Goal: Task Accomplishment & Management: Complete application form

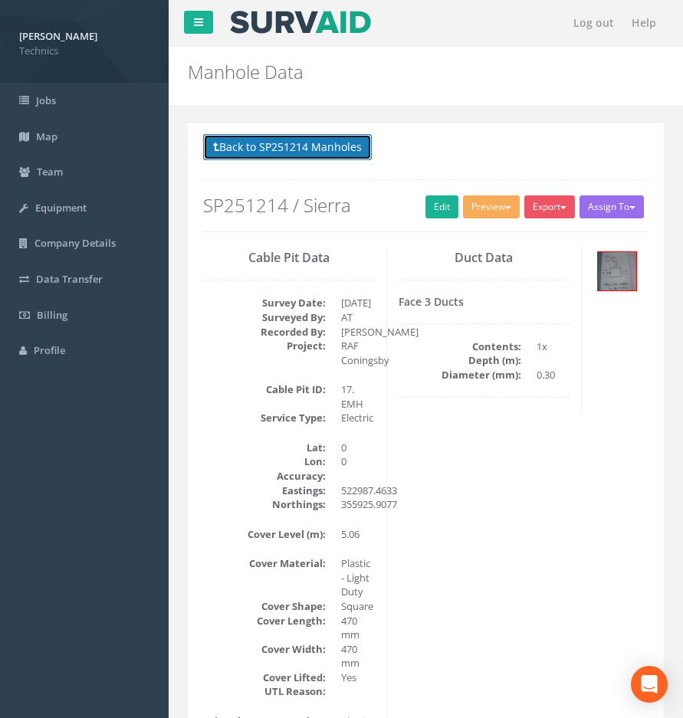
click at [285, 136] on button "Back to SP251214 Manholes" at bounding box center [287, 147] width 169 height 26
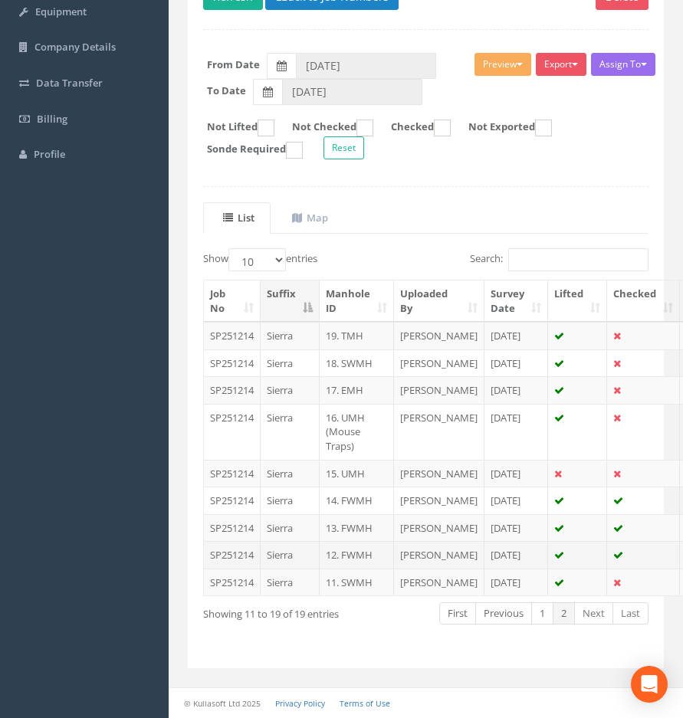
scroll to position [307, 0]
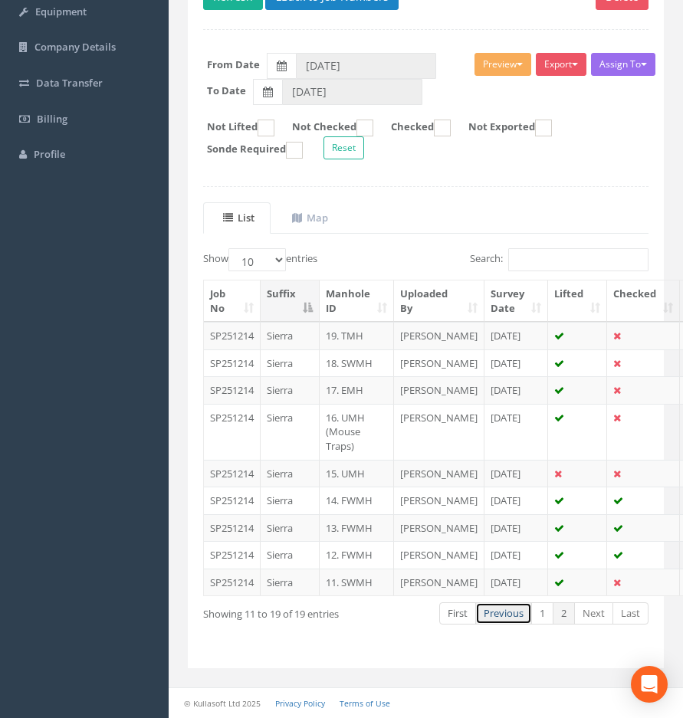
click at [494, 615] on link "Previous" at bounding box center [503, 614] width 57 height 22
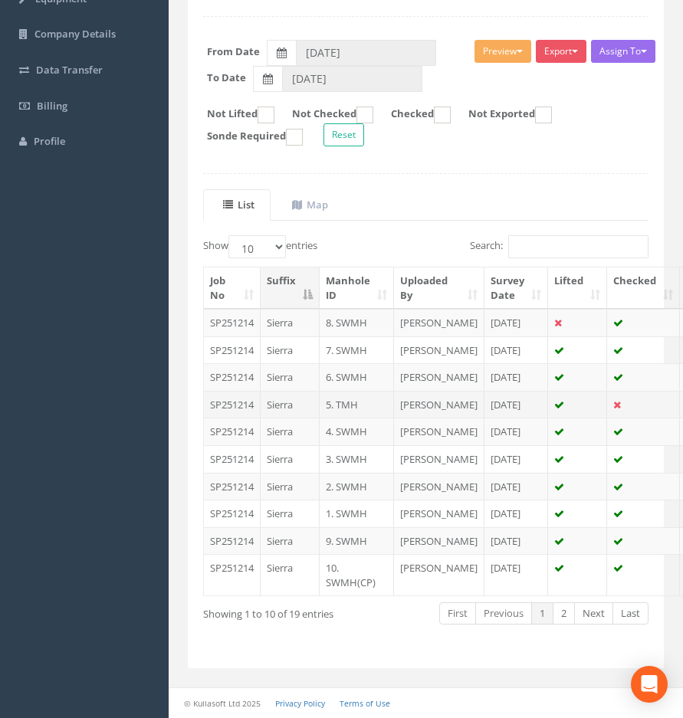
click at [343, 391] on td "5. TMH" at bounding box center [357, 405] width 74 height 28
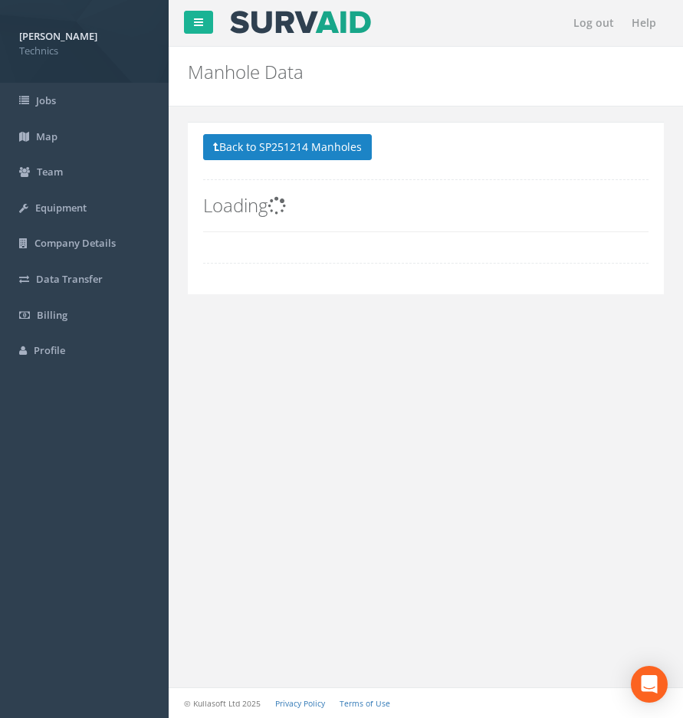
scroll to position [0, 0]
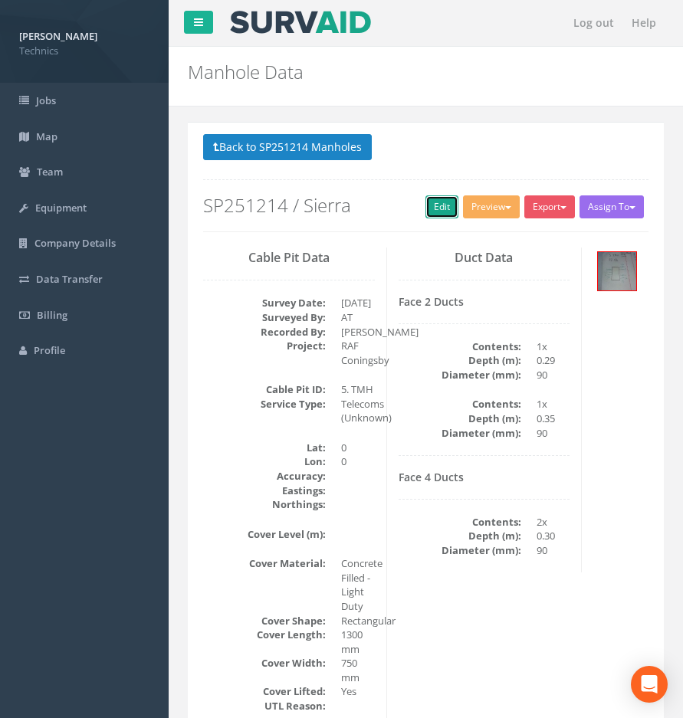
click at [439, 207] on link "Edit" at bounding box center [441, 206] width 33 height 23
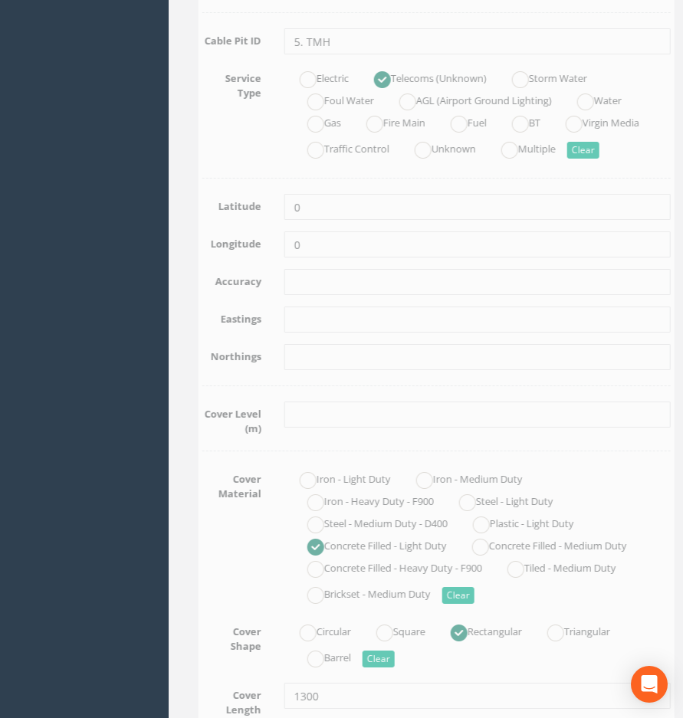
scroll to position [460, 0]
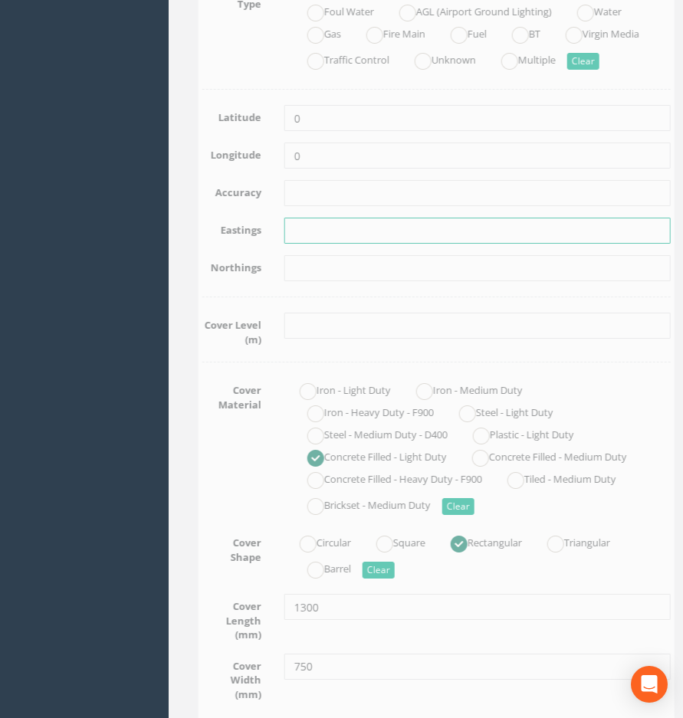
click at [302, 235] on input "text" at bounding box center [467, 231] width 386 height 26
paste input "523062.5743"
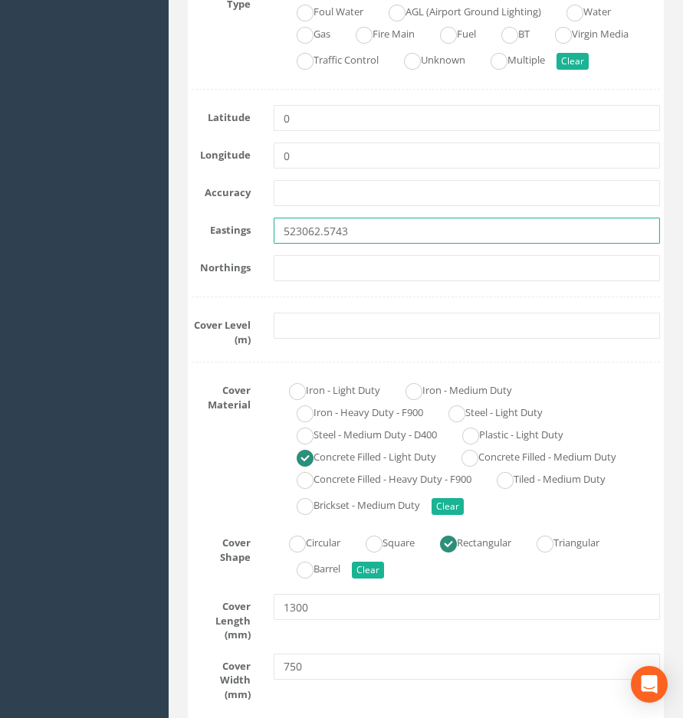
type input "523062.5743"
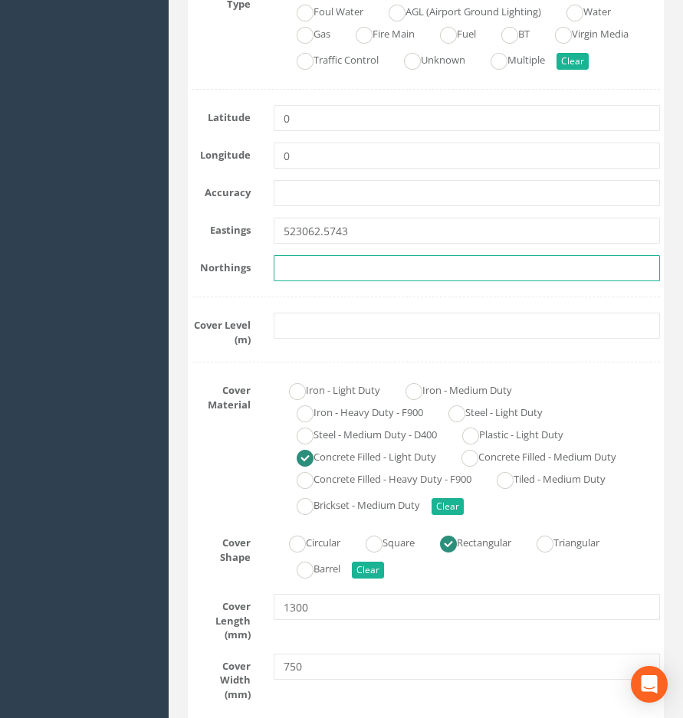
click at [319, 267] on input "text" at bounding box center [467, 268] width 386 height 26
paste input "355796.1961"
type input "355796.1961"
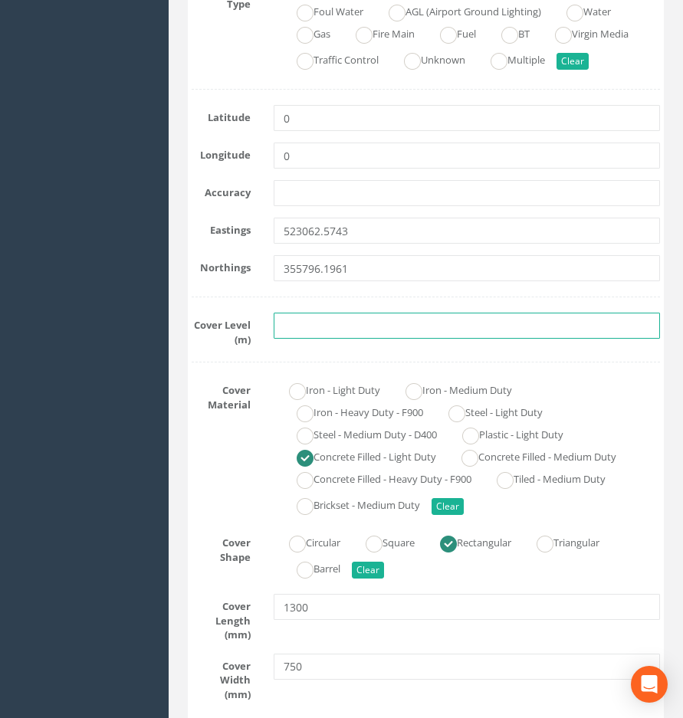
click at [335, 324] on input "text" at bounding box center [467, 326] width 386 height 26
paste input "4.6004"
type input "4.60"
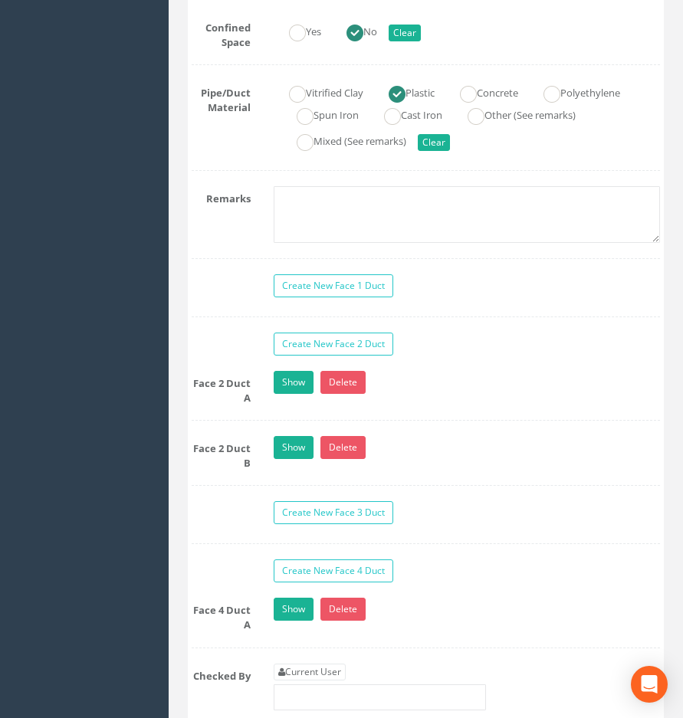
scroll to position [1763, 0]
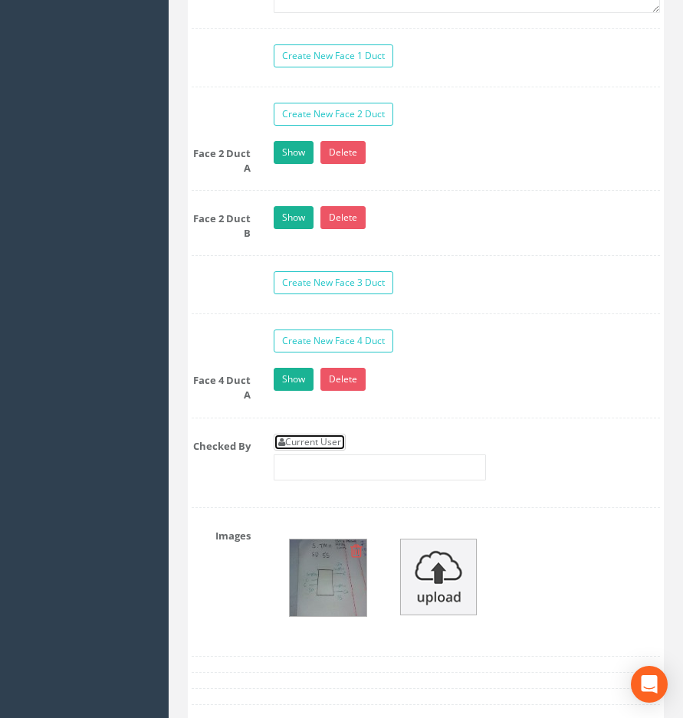
click at [340, 434] on link "Current User" at bounding box center [310, 442] width 72 height 17
type input "[PERSON_NAME]"
click at [332, 557] on img at bounding box center [328, 578] width 77 height 77
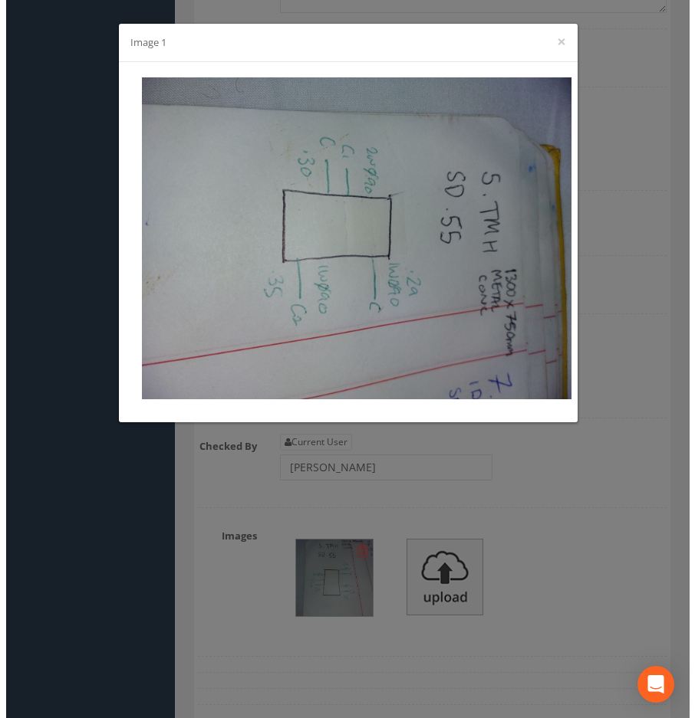
scroll to position [1737, 0]
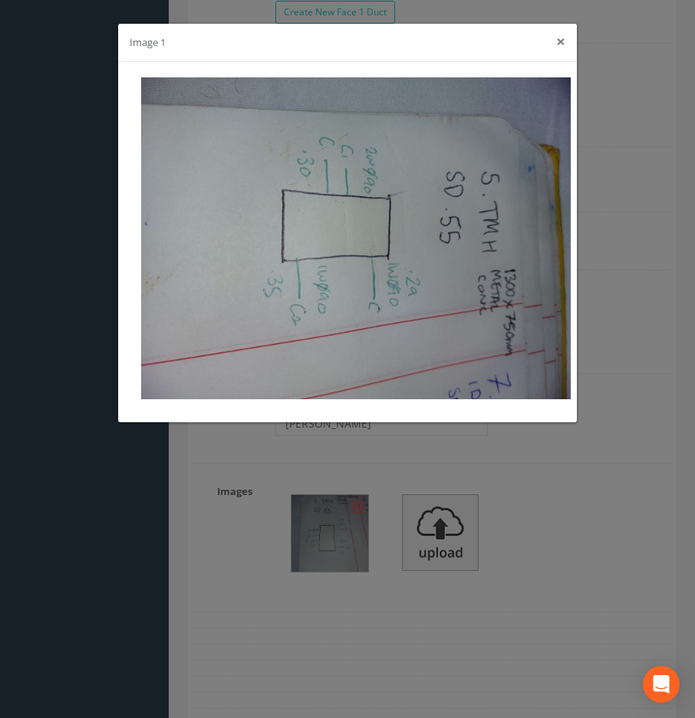
click at [558, 48] on button "×" at bounding box center [560, 42] width 9 height 16
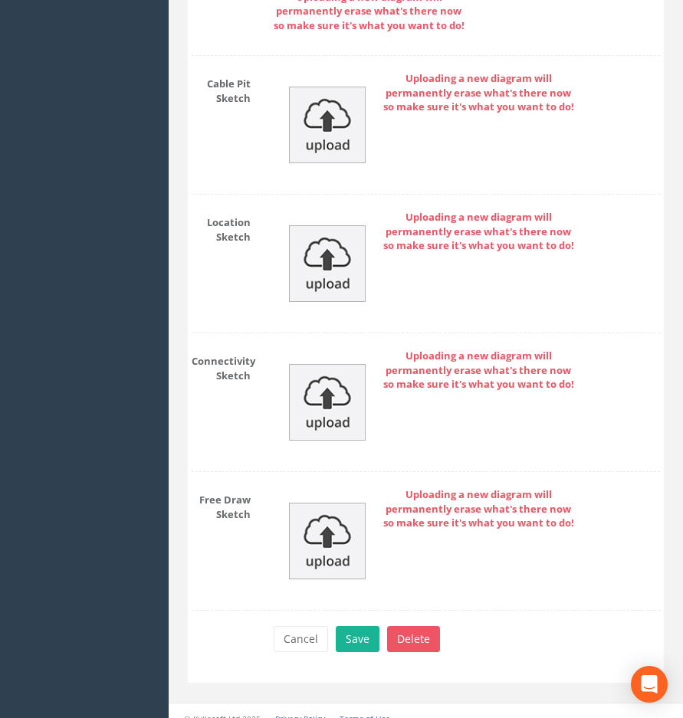
scroll to position [2765, 0]
click at [360, 626] on button "Save" at bounding box center [358, 639] width 44 height 26
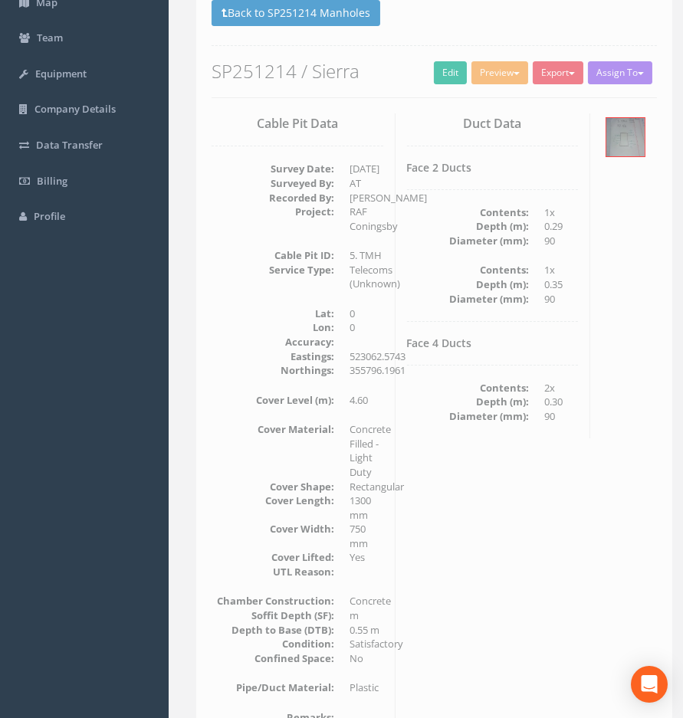
scroll to position [0, 0]
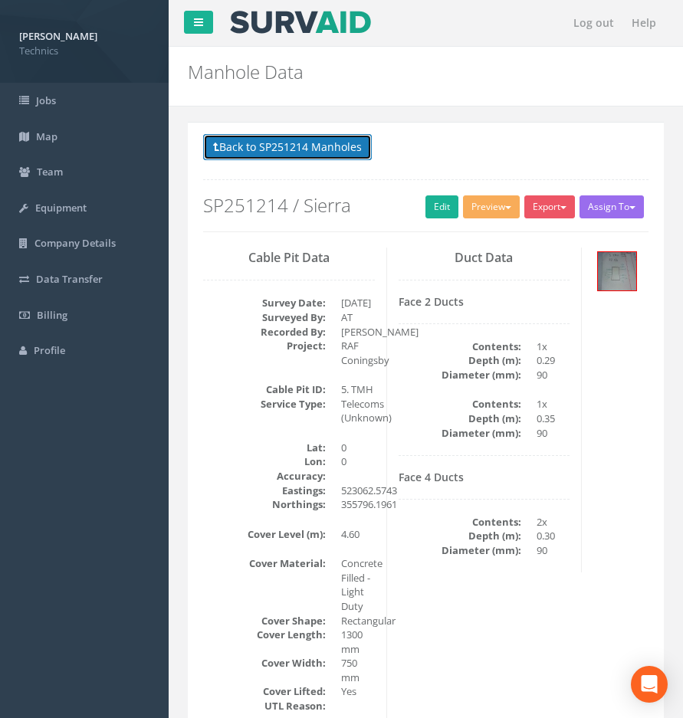
click at [337, 143] on button "Back to SP251214 Manholes" at bounding box center [287, 147] width 169 height 26
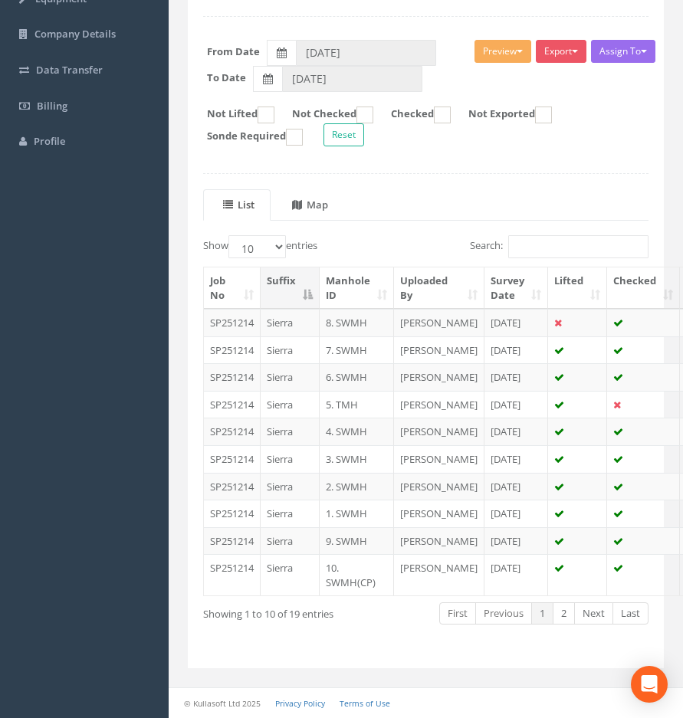
scroll to position [307, 0]
click at [570, 625] on link "2" at bounding box center [564, 614] width 22 height 22
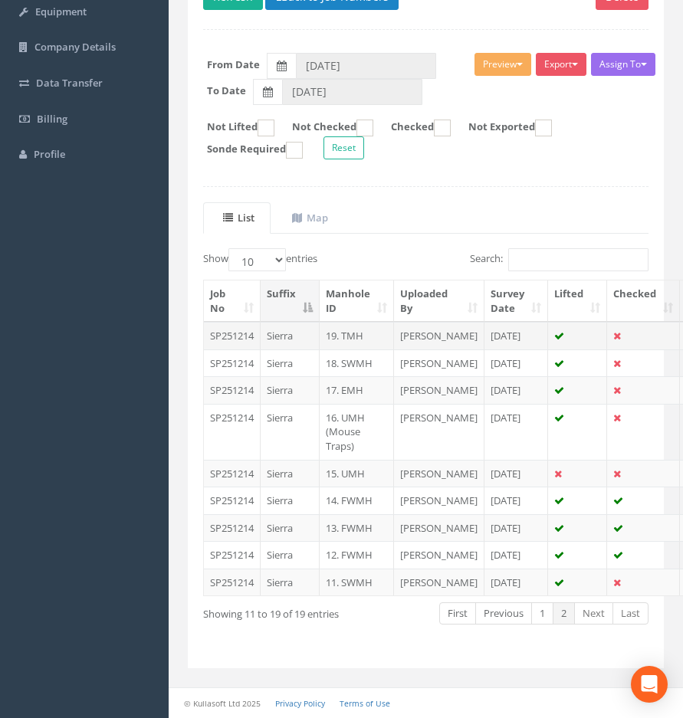
click at [356, 322] on td "19. TMH" at bounding box center [357, 336] width 74 height 28
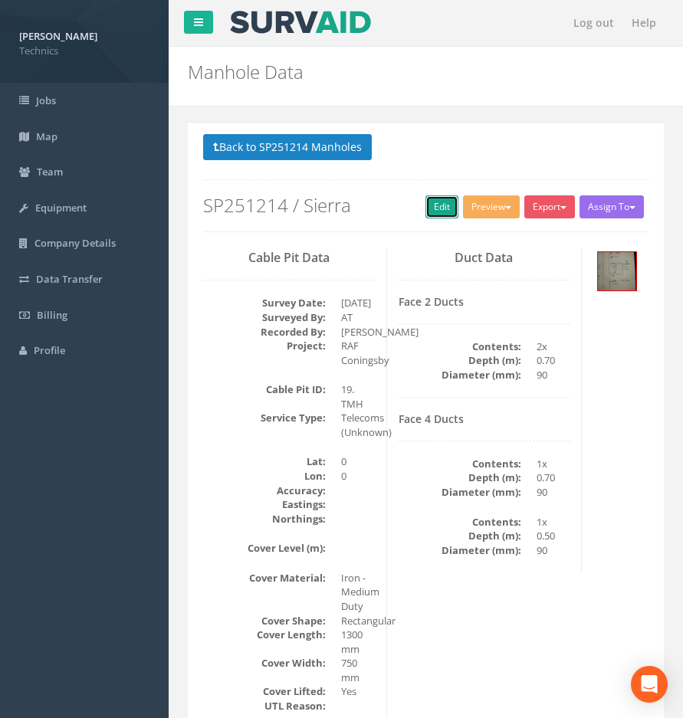
click at [436, 210] on link "Edit" at bounding box center [441, 206] width 33 height 23
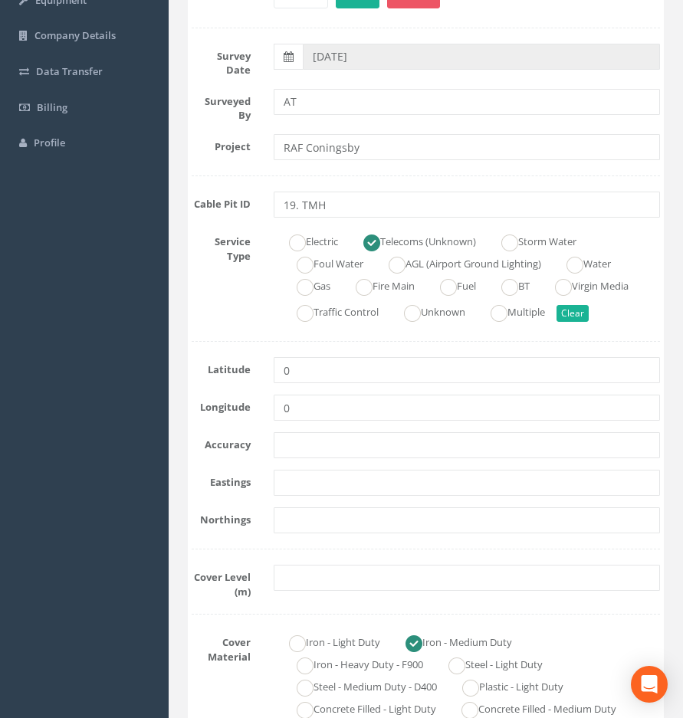
scroll to position [307, 0]
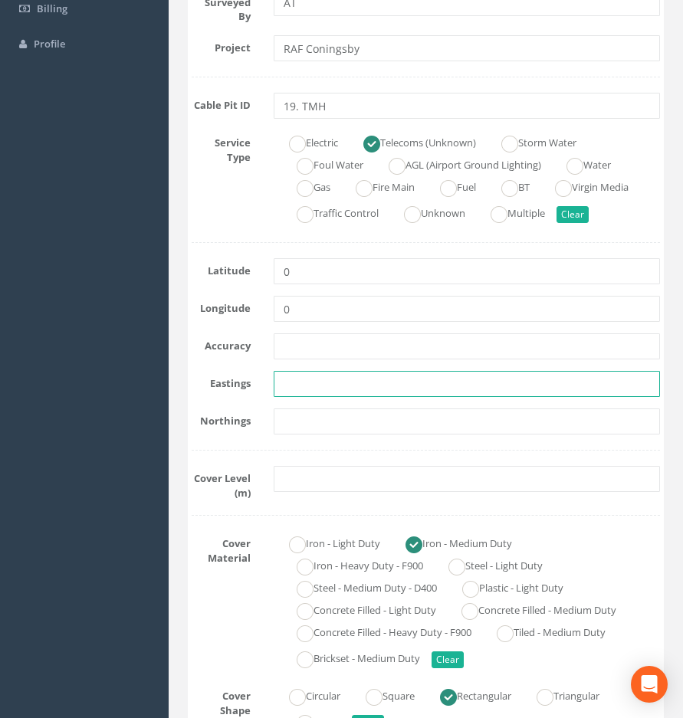
click at [319, 383] on input "text" at bounding box center [467, 384] width 386 height 26
paste input "523079.5548"
type input "523079.5548"
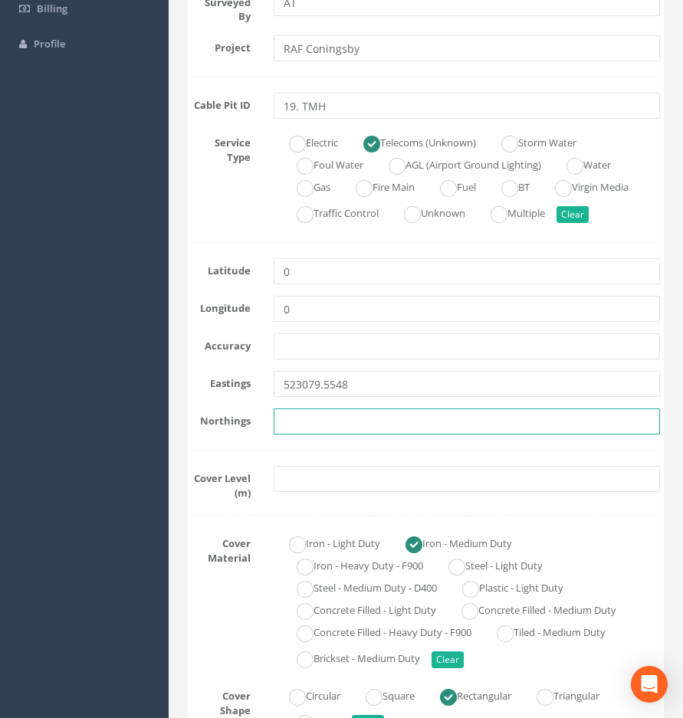
click at [319, 422] on input "text" at bounding box center [467, 422] width 386 height 26
paste input "355809.6552"
type input "355809.6552"
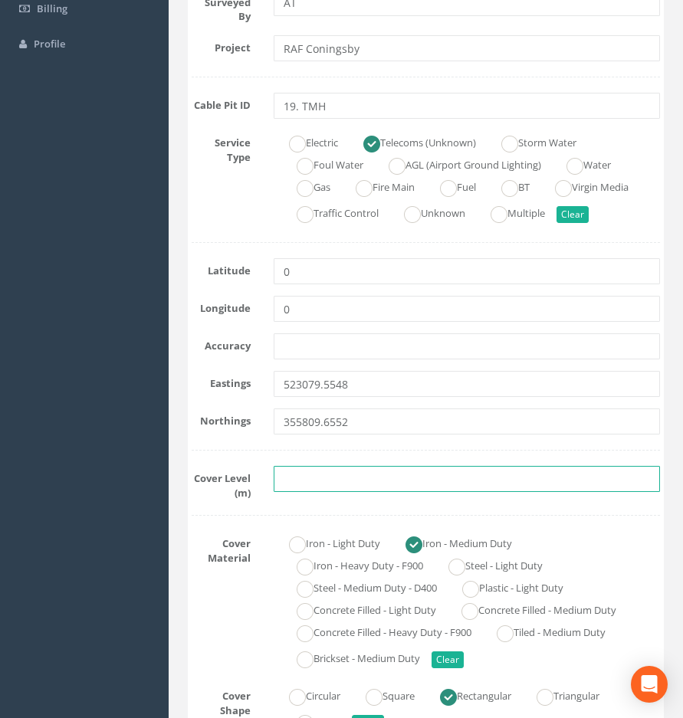
click at [296, 473] on input "text" at bounding box center [467, 479] width 386 height 26
paste input "4.708"
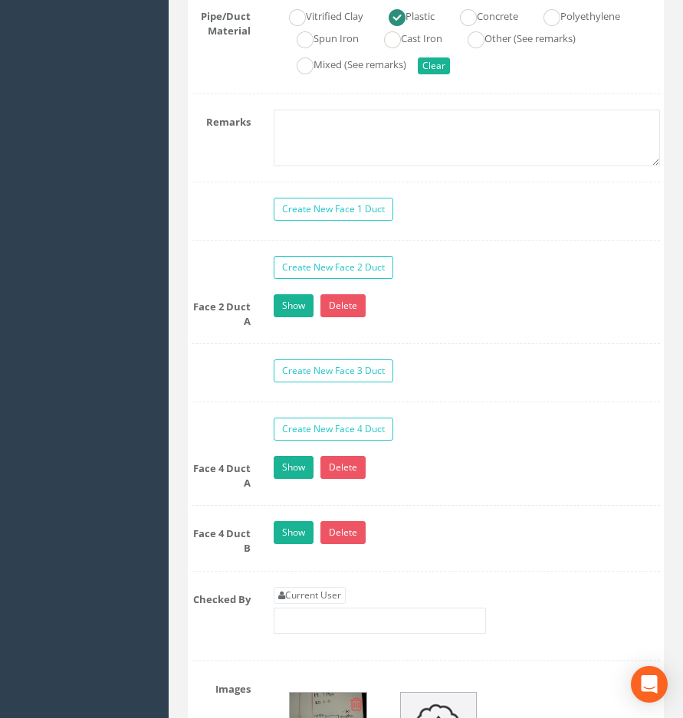
scroll to position [1840, 0]
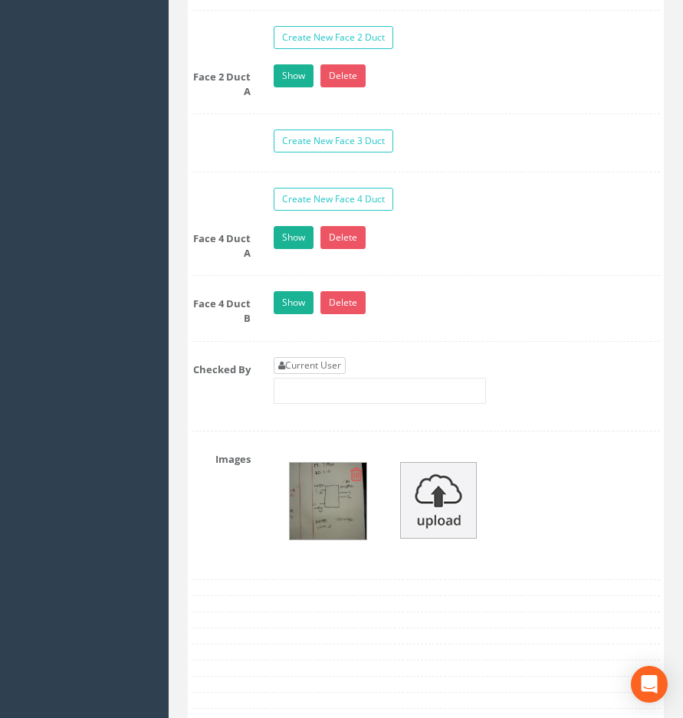
type input "4.70"
click at [310, 357] on link "Current User" at bounding box center [310, 365] width 72 height 17
type input "[PERSON_NAME]"
click at [315, 486] on img at bounding box center [328, 501] width 77 height 77
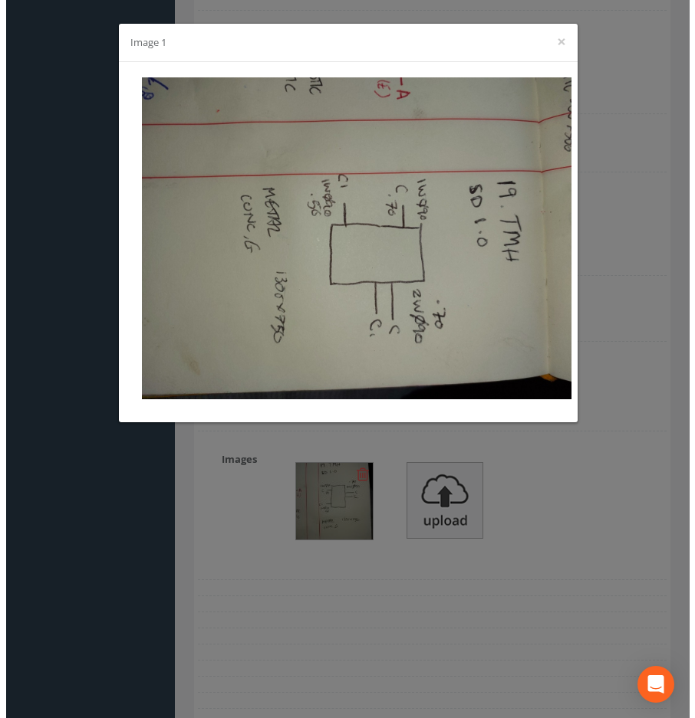
scroll to position [1814, 0]
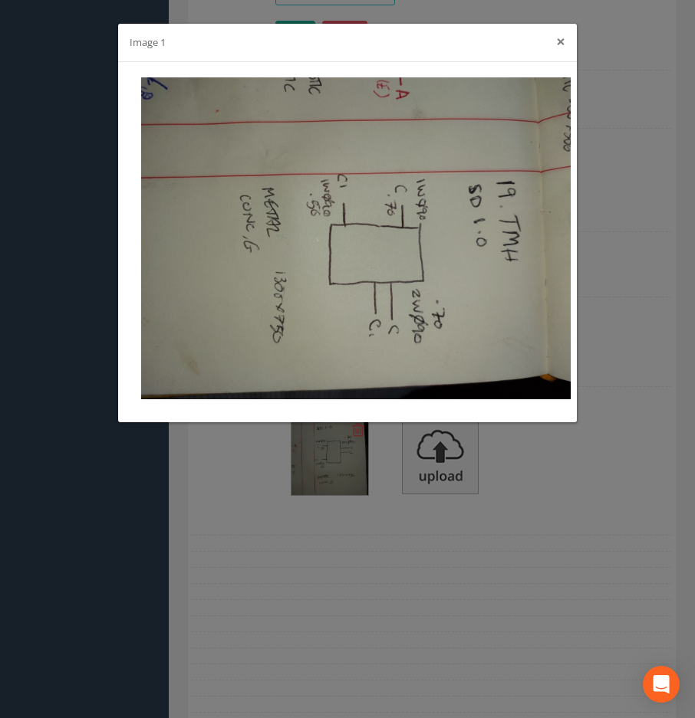
click at [556, 40] on button "×" at bounding box center [560, 42] width 9 height 16
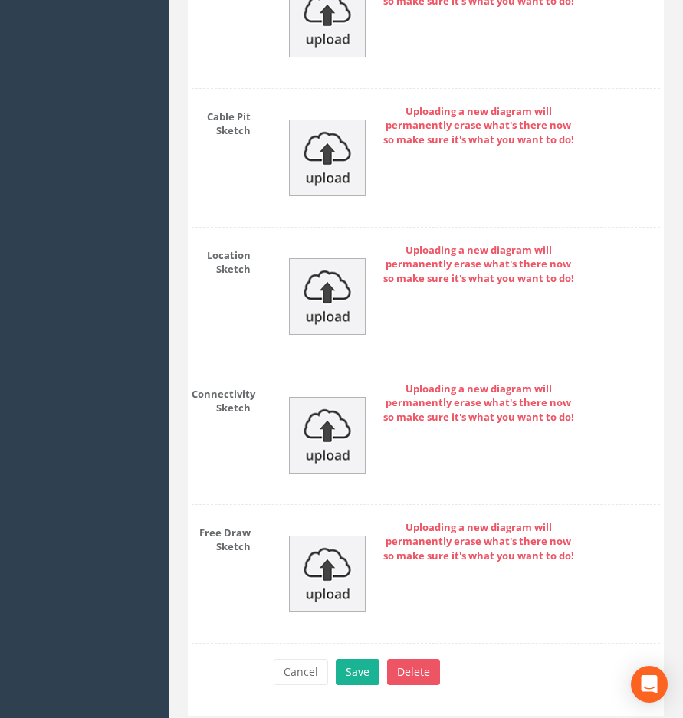
scroll to position [2712, 0]
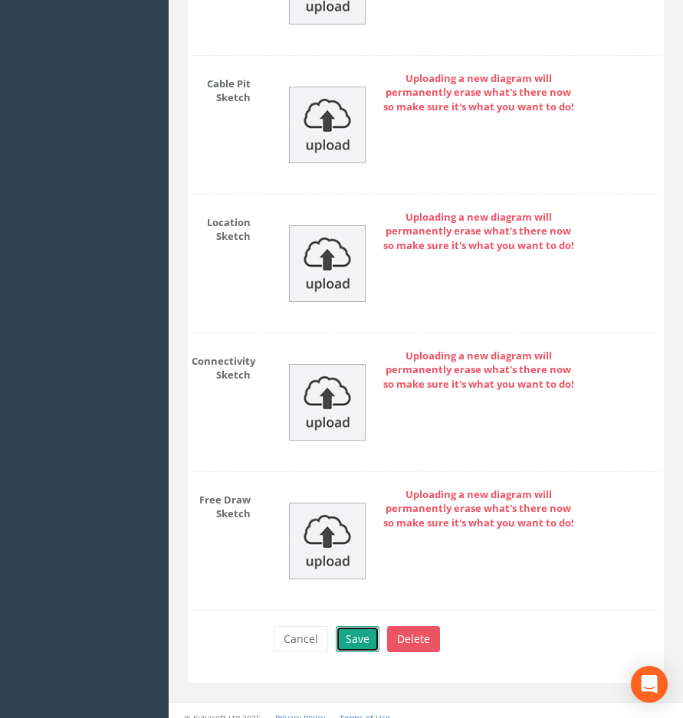
click at [358, 626] on button "Save" at bounding box center [358, 639] width 44 height 26
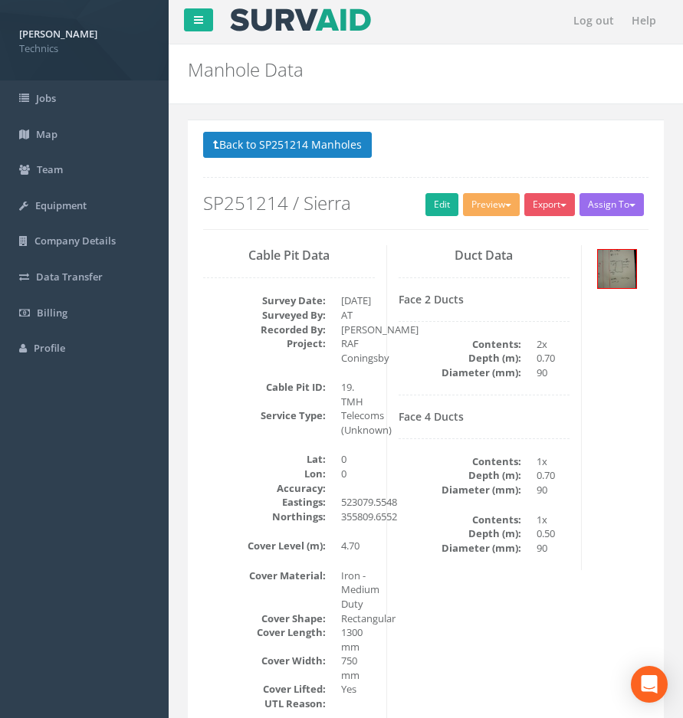
scroll to position [0, 0]
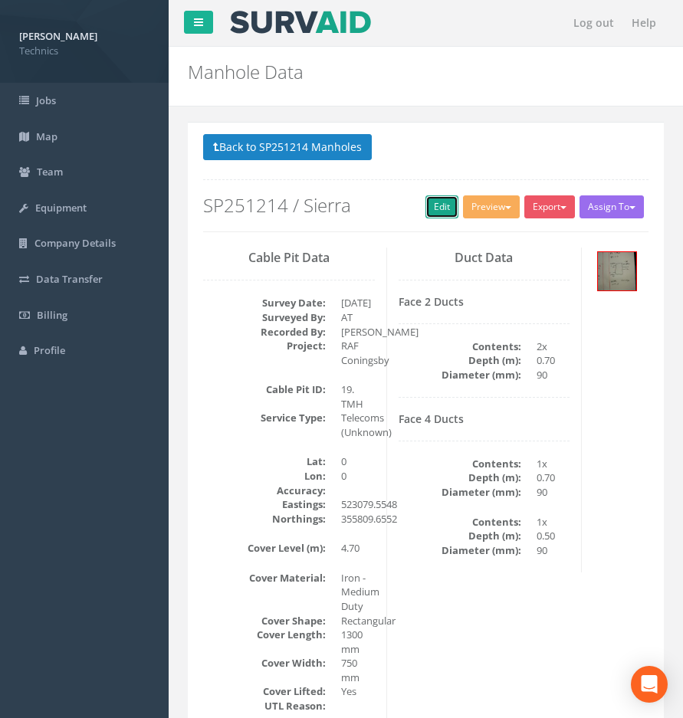
click at [425, 207] on link "Edit" at bounding box center [441, 206] width 33 height 23
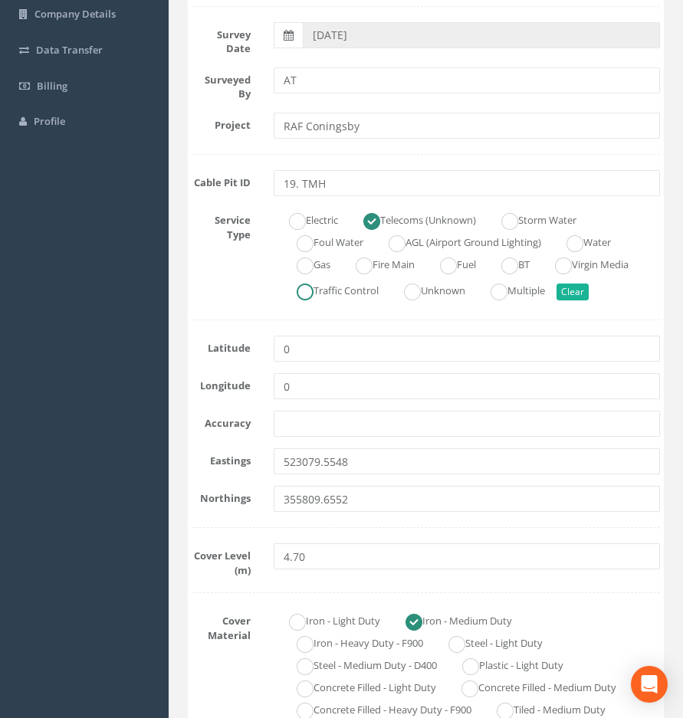
scroll to position [230, 0]
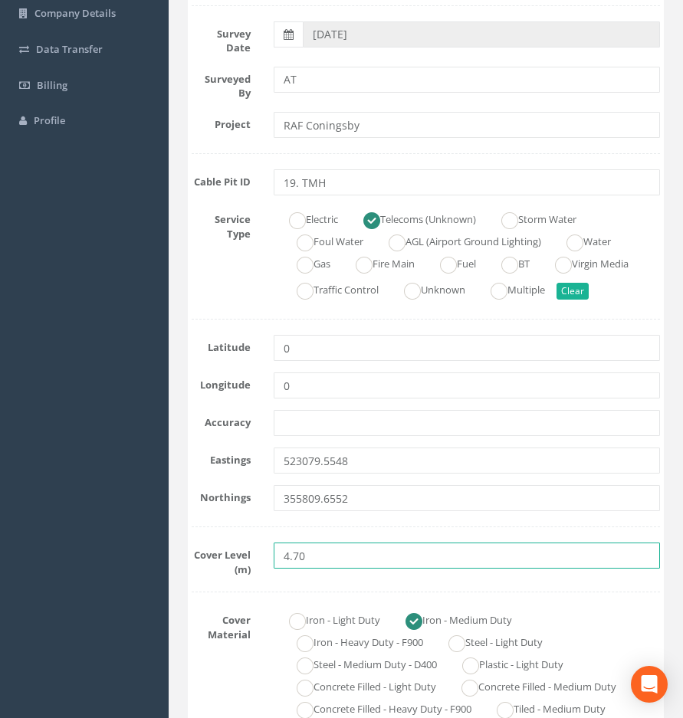
click at [313, 560] on input "4.70" at bounding box center [467, 556] width 386 height 26
type input "4.71"
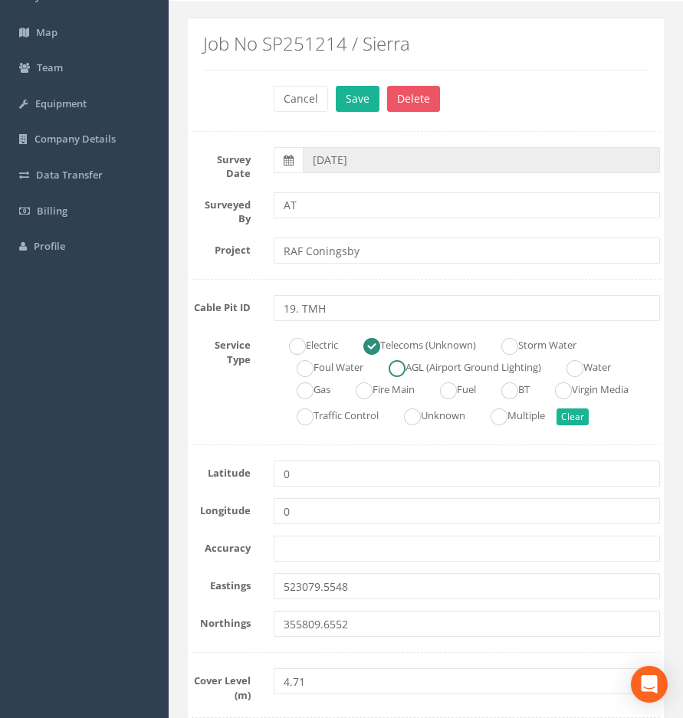
scroll to position [0, 0]
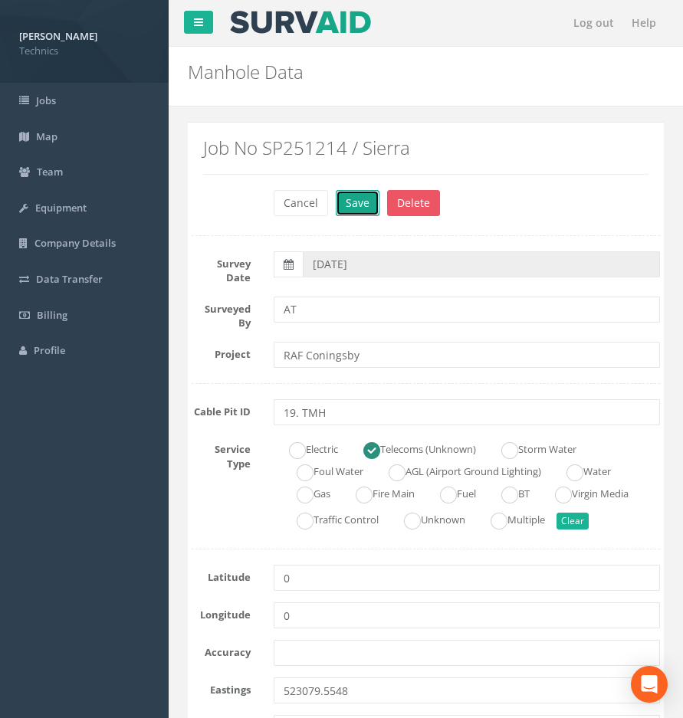
click at [362, 205] on button "Save" at bounding box center [358, 203] width 44 height 26
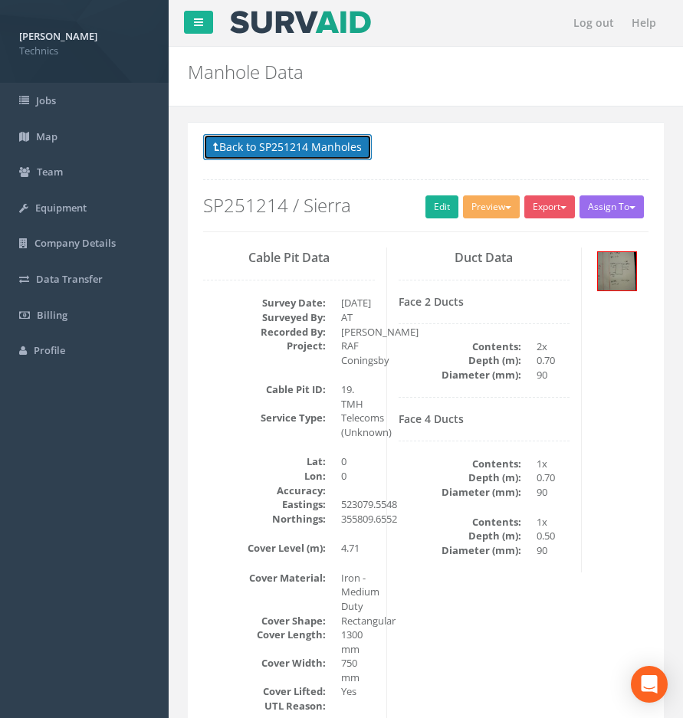
click at [311, 140] on button "Back to SP251214 Manholes" at bounding box center [287, 147] width 169 height 26
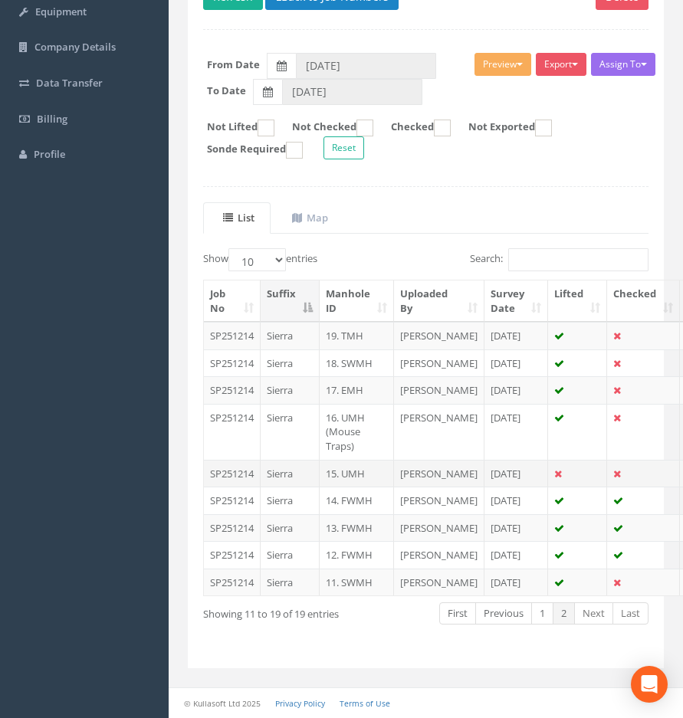
scroll to position [310, 0]
click at [498, 620] on link "Previous" at bounding box center [503, 614] width 57 height 22
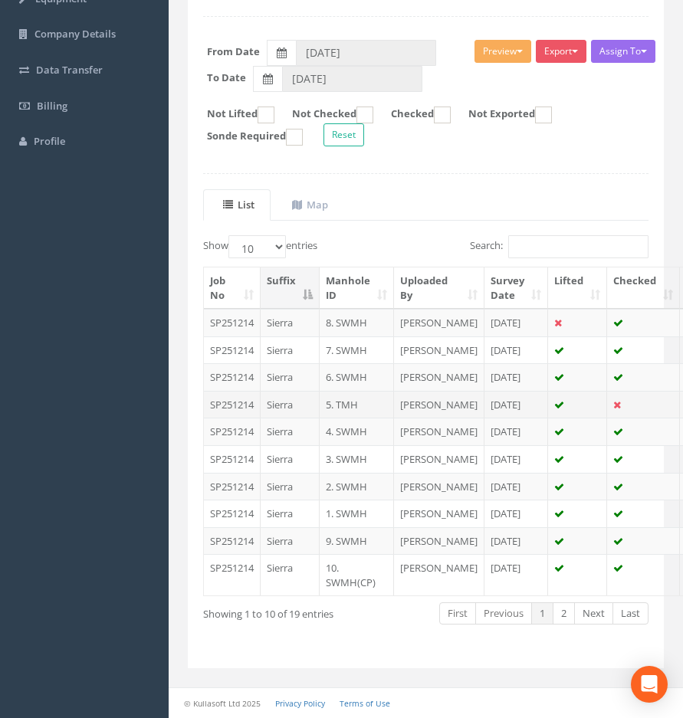
click at [351, 391] on td "5. TMH" at bounding box center [357, 405] width 74 height 28
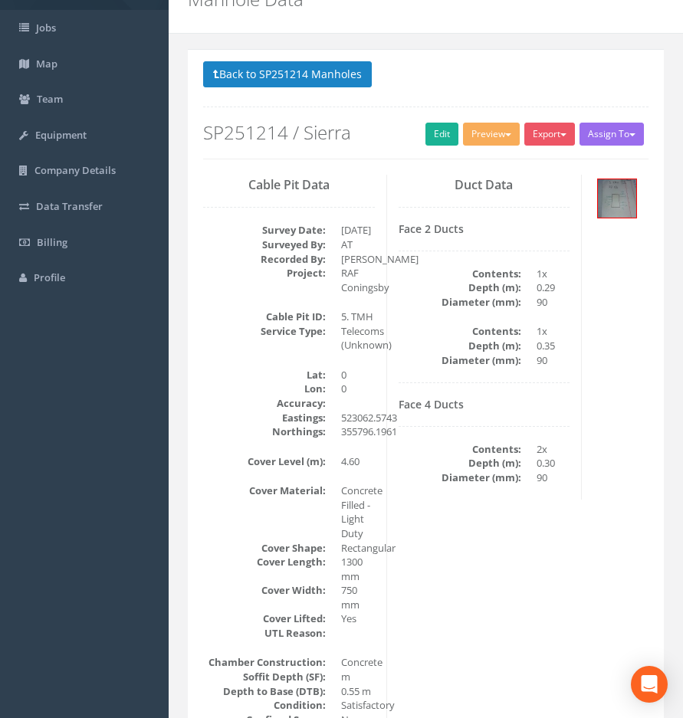
scroll to position [0, 0]
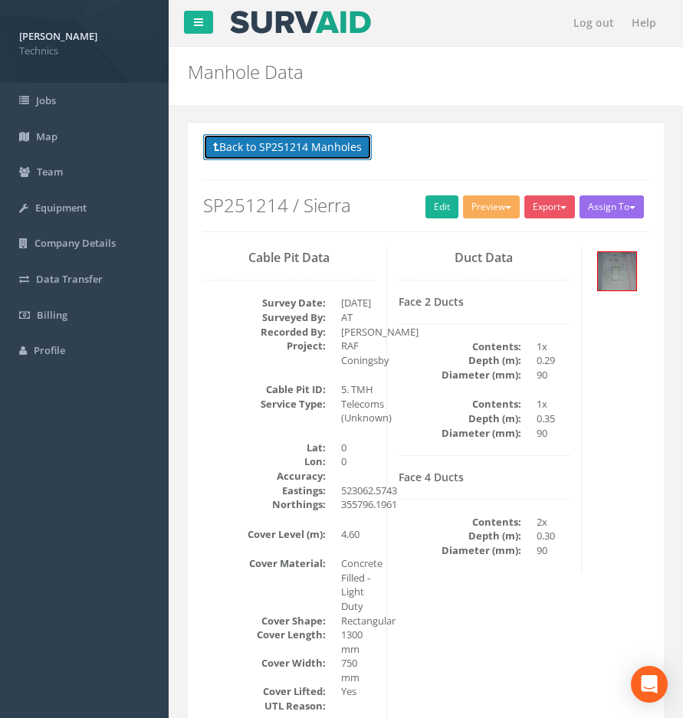
click at [313, 143] on button "Back to SP251214 Manholes" at bounding box center [287, 147] width 169 height 26
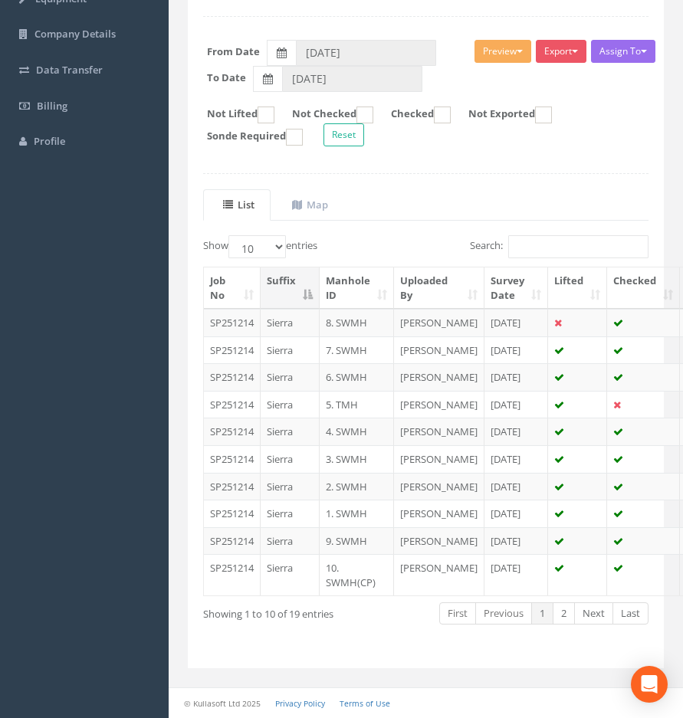
scroll to position [337, 0]
click at [560, 620] on link "2" at bounding box center [564, 614] width 22 height 22
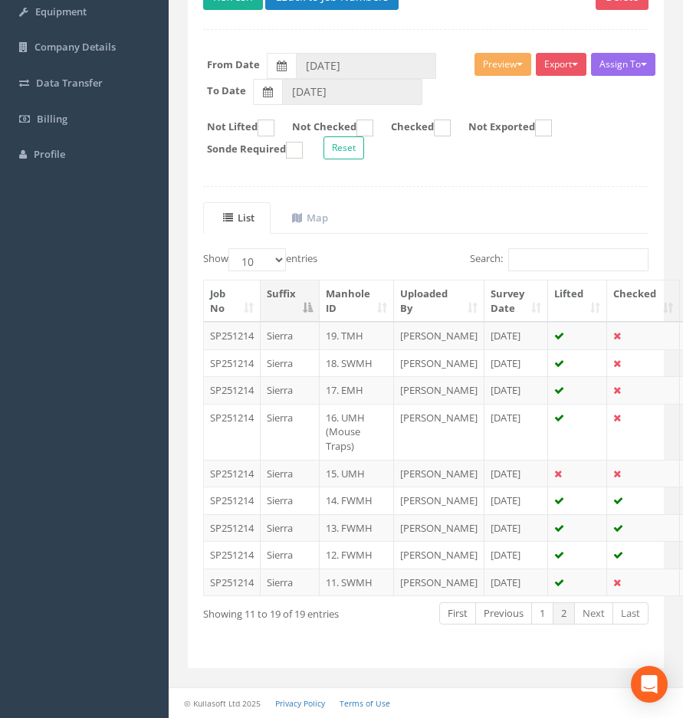
scroll to position [310, 0]
click at [346, 322] on td "19. TMH" at bounding box center [357, 336] width 74 height 28
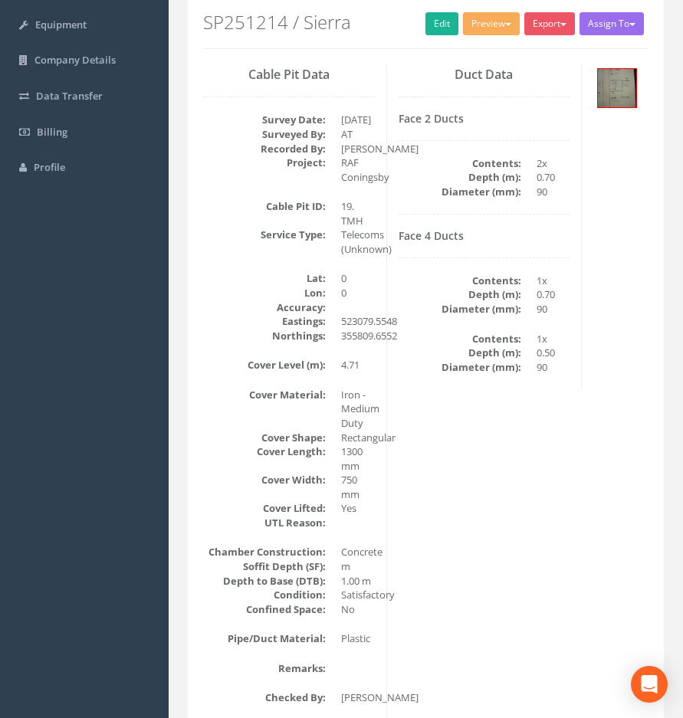
scroll to position [157, 0]
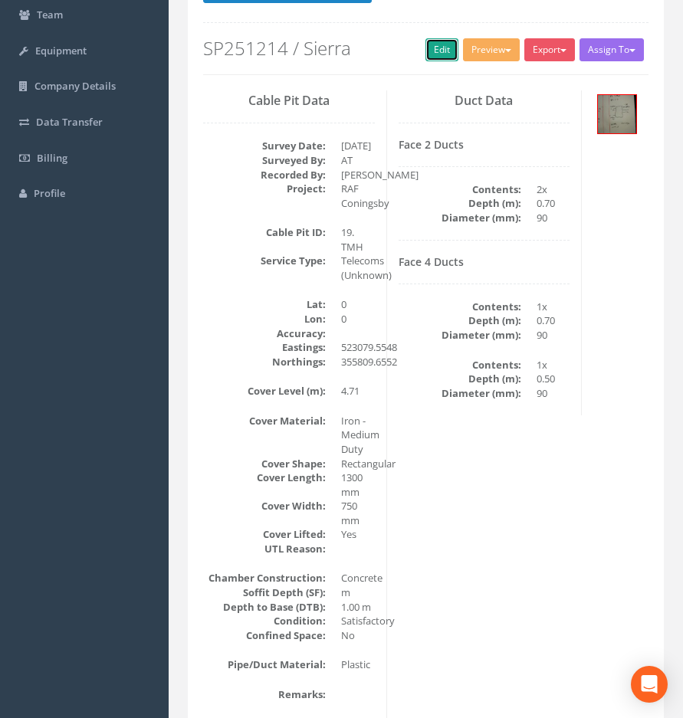
click at [432, 51] on link "Edit" at bounding box center [441, 49] width 33 height 23
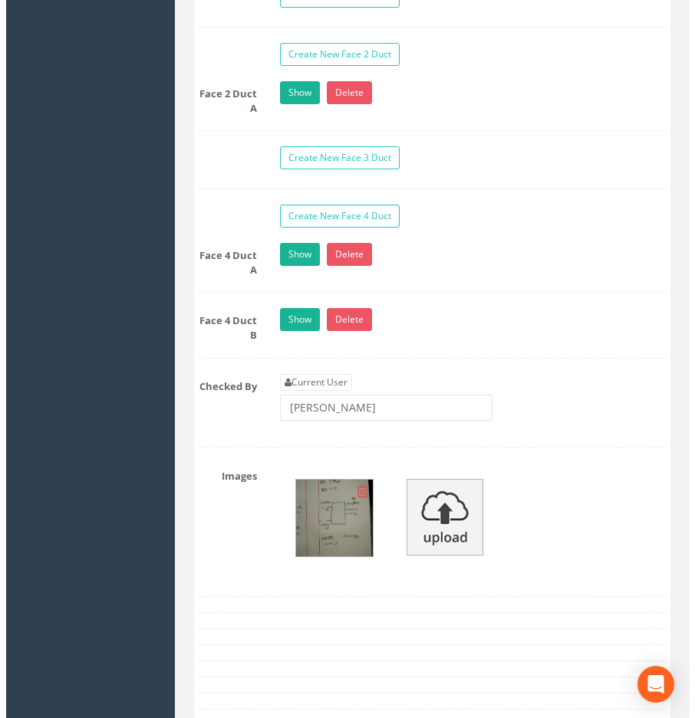
scroll to position [1844, 0]
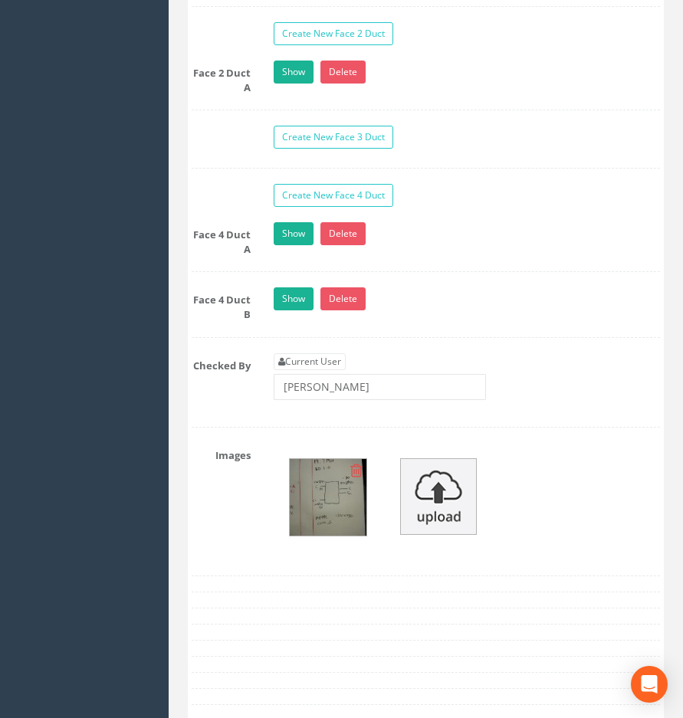
click at [336, 500] on img at bounding box center [328, 497] width 77 height 77
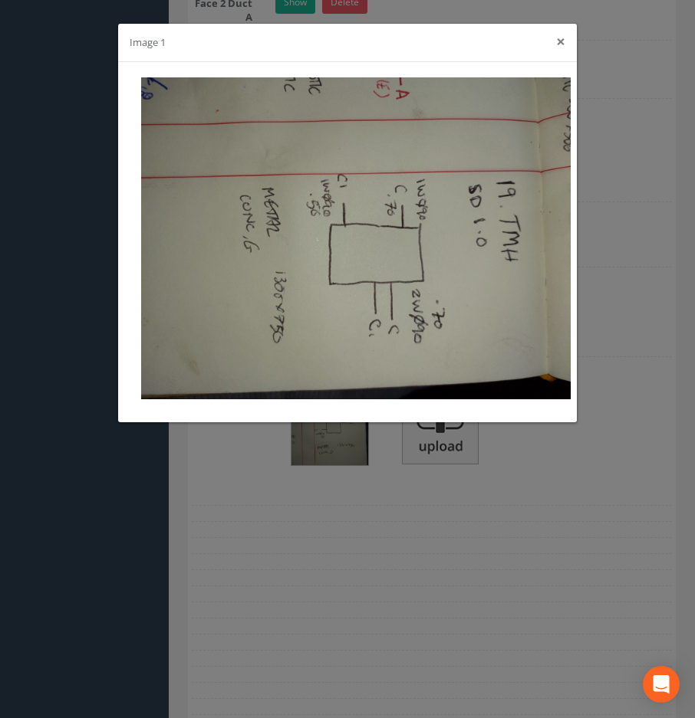
click at [561, 41] on button "×" at bounding box center [560, 42] width 9 height 16
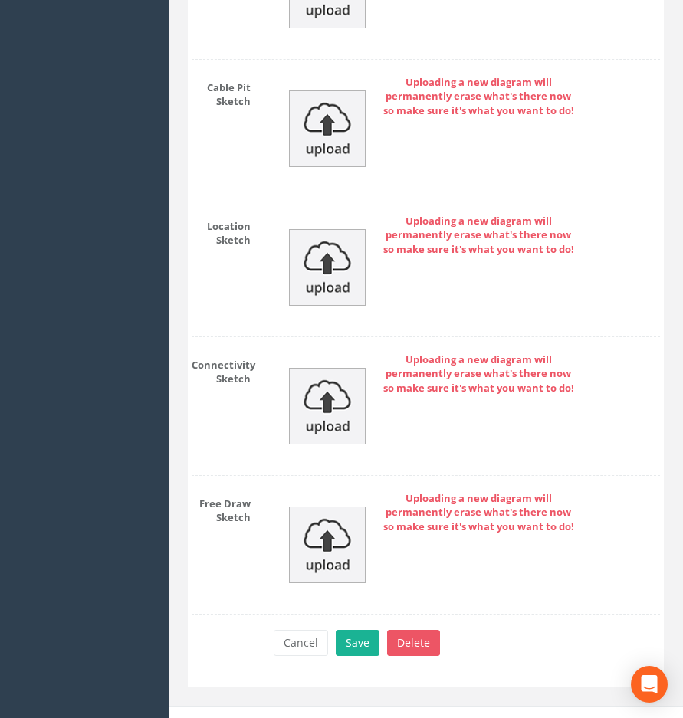
scroll to position [2712, 0]
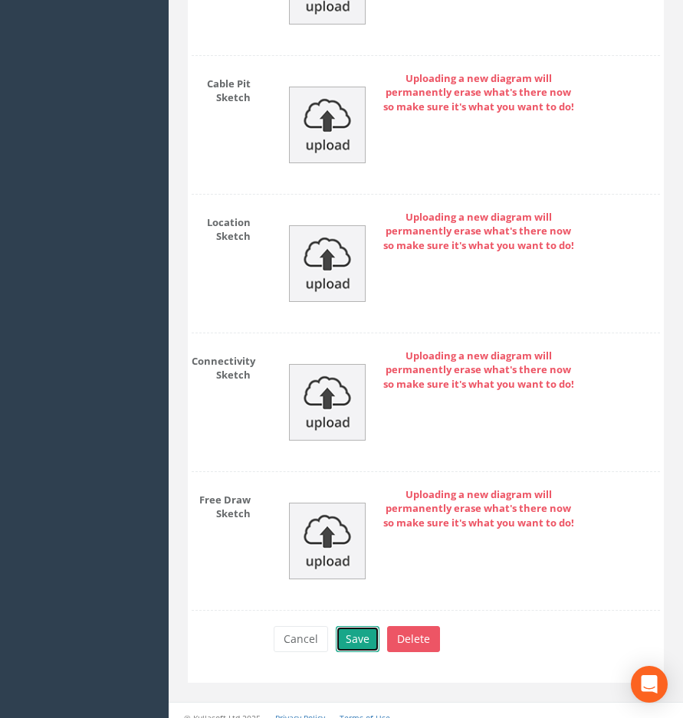
click at [355, 629] on button "Save" at bounding box center [358, 639] width 44 height 26
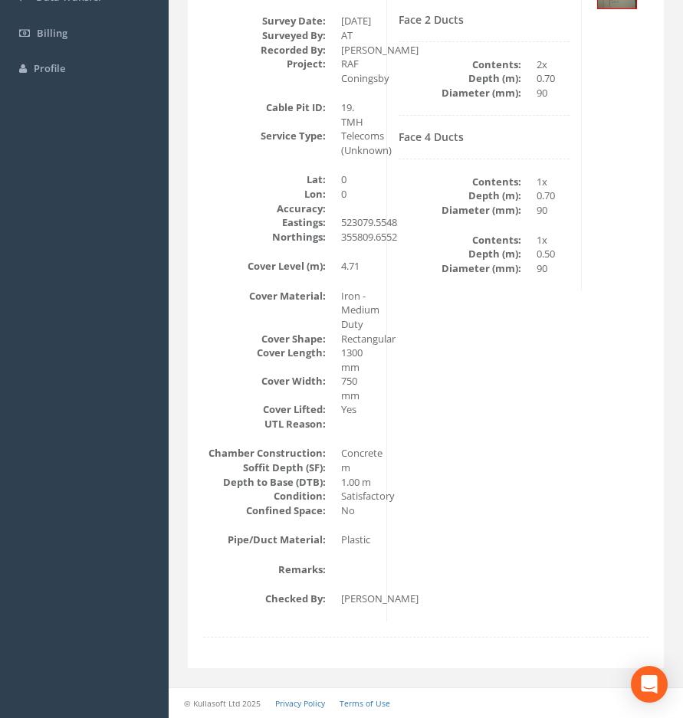
drag, startPoint x: 511, startPoint y: 419, endPoint x: 498, endPoint y: 419, distance: 13.0
click at [511, 419] on div "Cable Pit Data Survey Date: [DATE] Surveyed By: AT Recorded By: [PERSON_NAME] P…" at bounding box center [426, 294] width 468 height 656
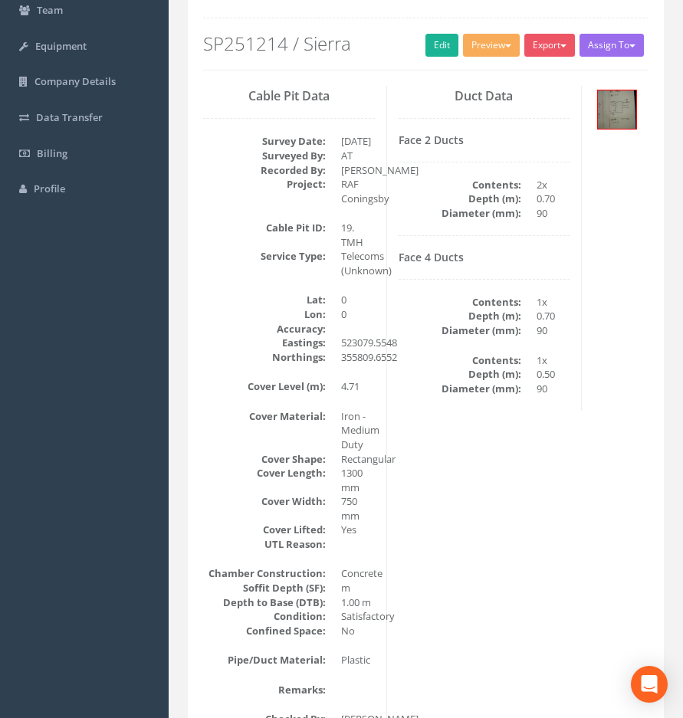
scroll to position [0, 0]
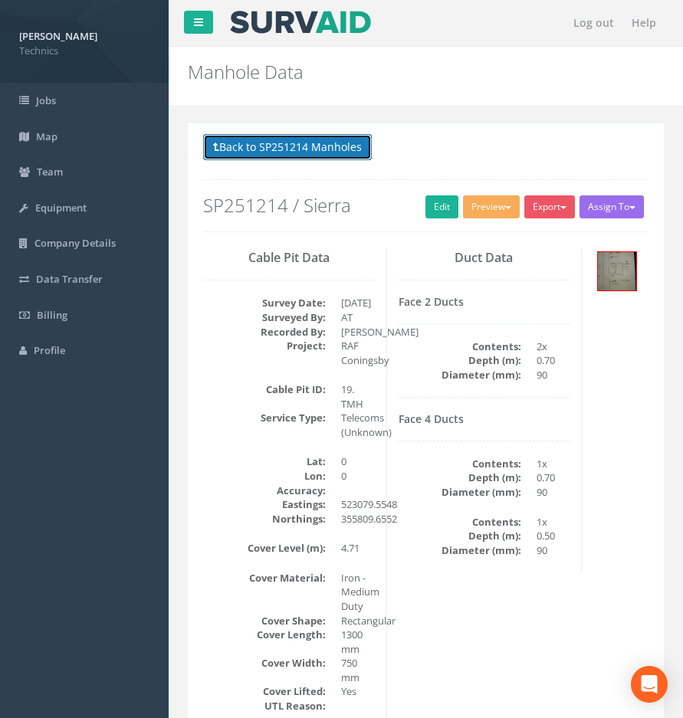
click at [322, 139] on button "Back to SP251214 Manholes" at bounding box center [287, 147] width 169 height 26
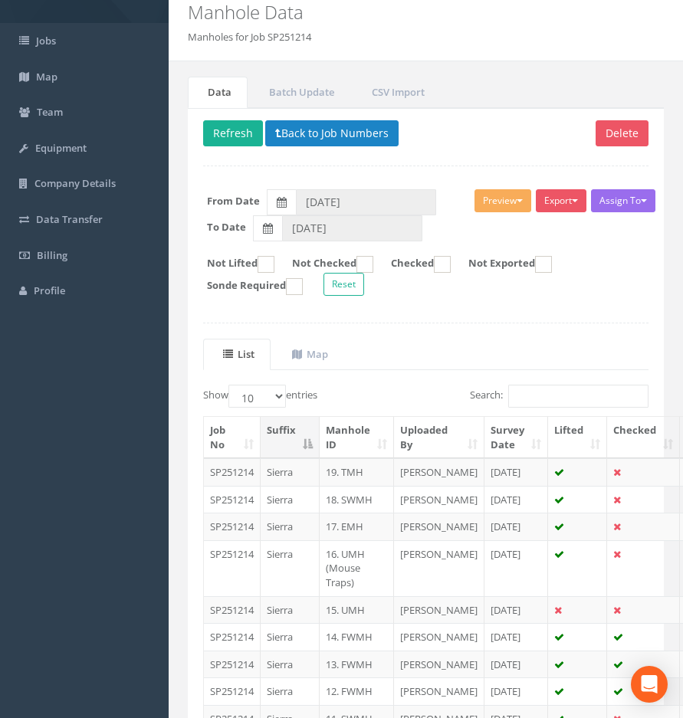
scroll to position [230, 0]
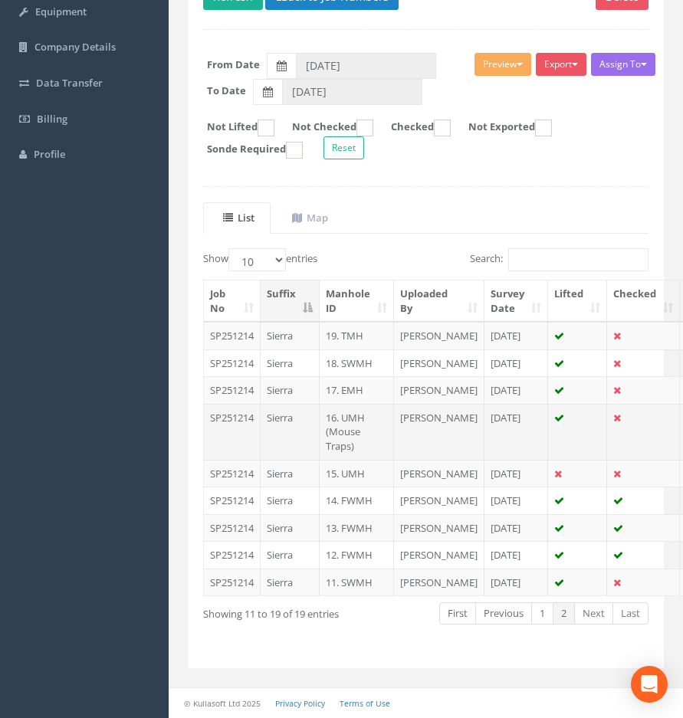
click at [347, 443] on td "16. UMH (Mouse Traps)" at bounding box center [357, 432] width 74 height 56
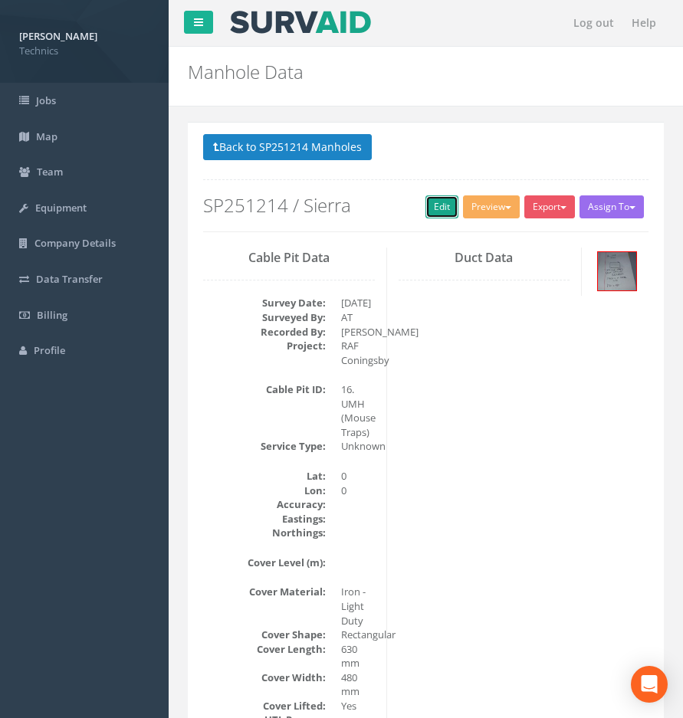
click at [425, 208] on link "Edit" at bounding box center [441, 206] width 33 height 23
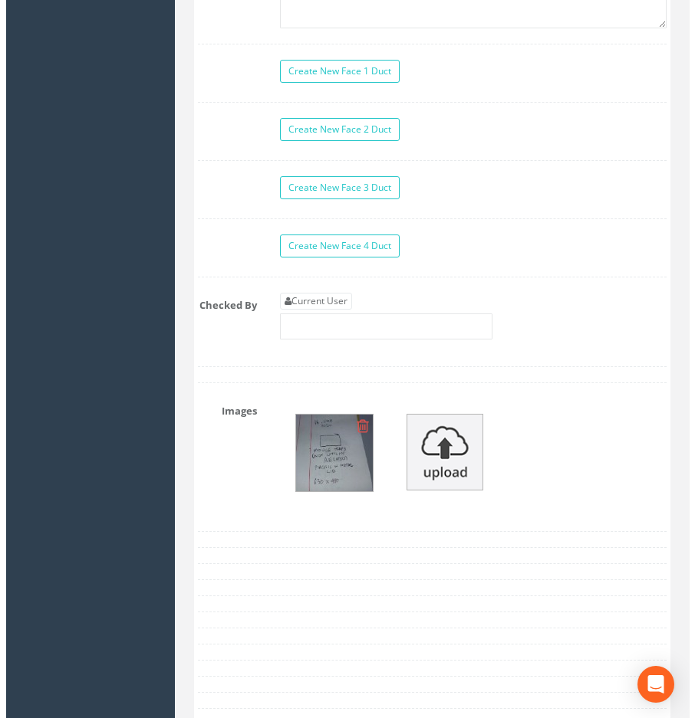
scroll to position [1763, 0]
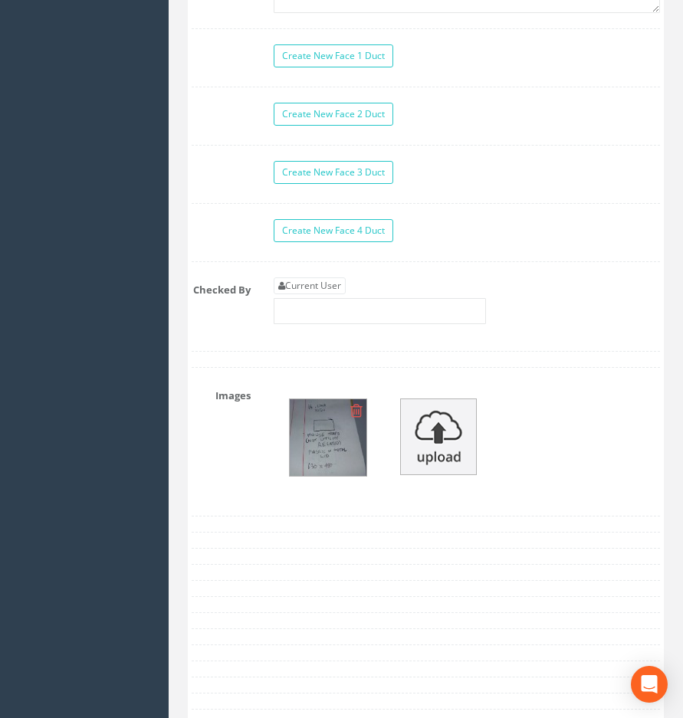
click at [338, 445] on img at bounding box center [328, 437] width 77 height 77
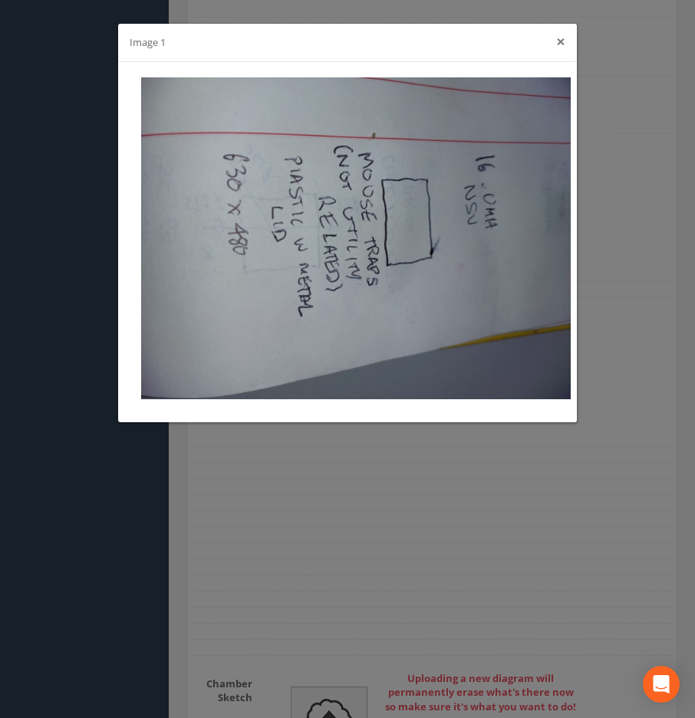
click at [557, 42] on button "×" at bounding box center [560, 42] width 9 height 16
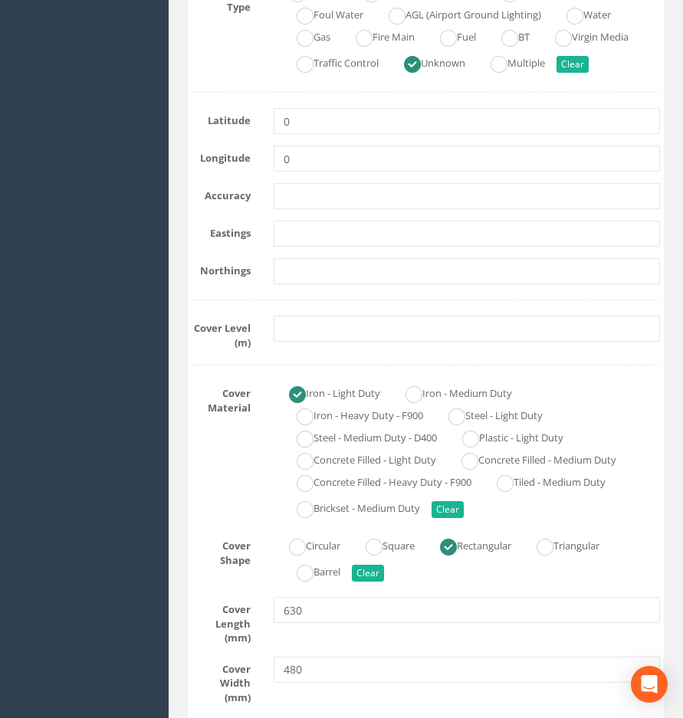
scroll to position [409, 0]
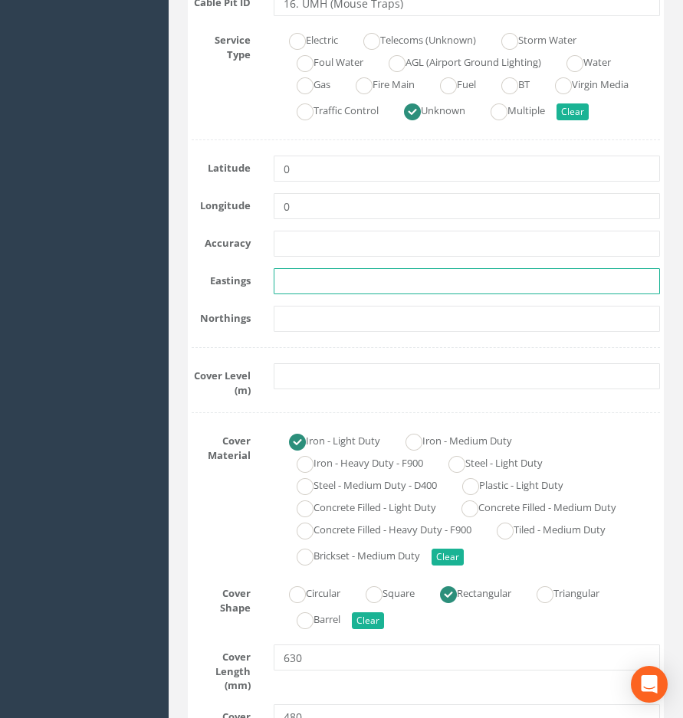
click at [300, 287] on input "text" at bounding box center [467, 281] width 386 height 26
paste input "523086.5024"
type input "523086.5024"
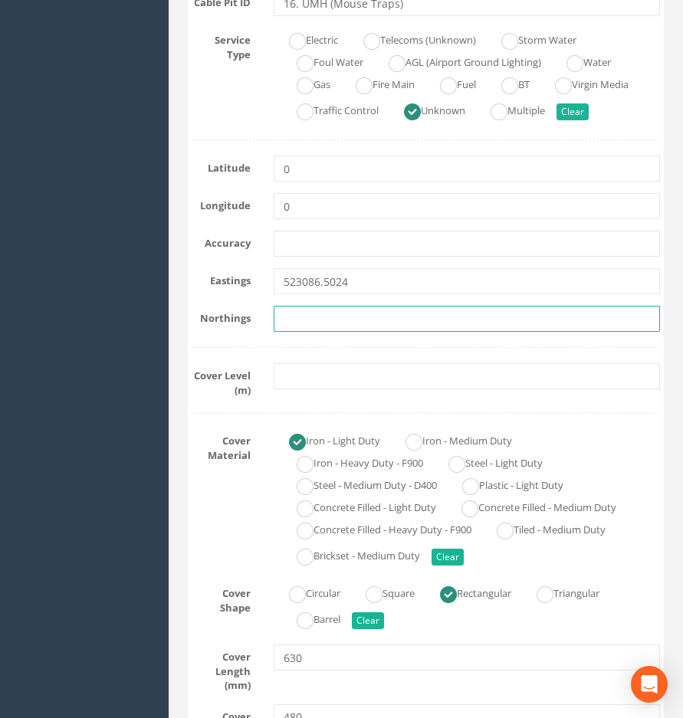
click at [309, 323] on input "text" at bounding box center [467, 319] width 386 height 26
paste input "355829.2054"
type input "355829.2054"
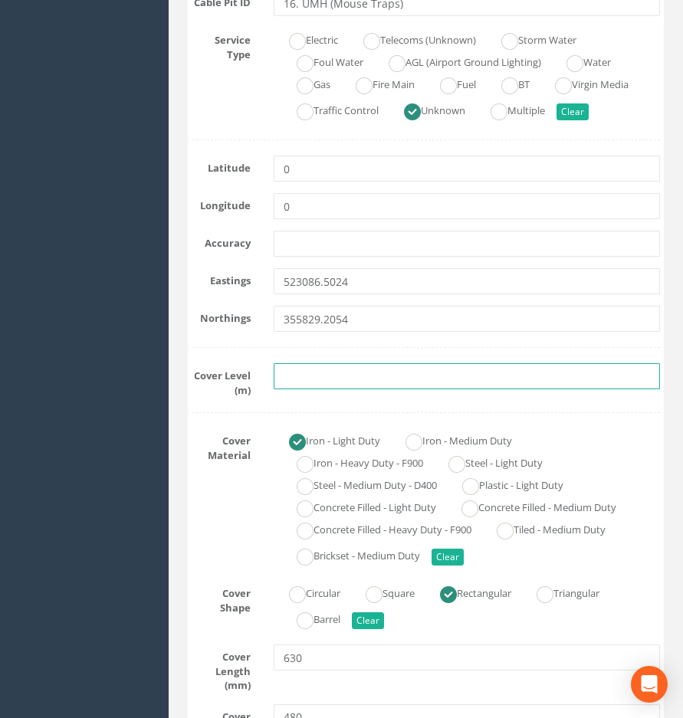
click at [301, 374] on input "text" at bounding box center [467, 376] width 386 height 26
paste input "4.6432"
click at [330, 379] on input "4.6432" at bounding box center [467, 376] width 386 height 26
type input "4.64"
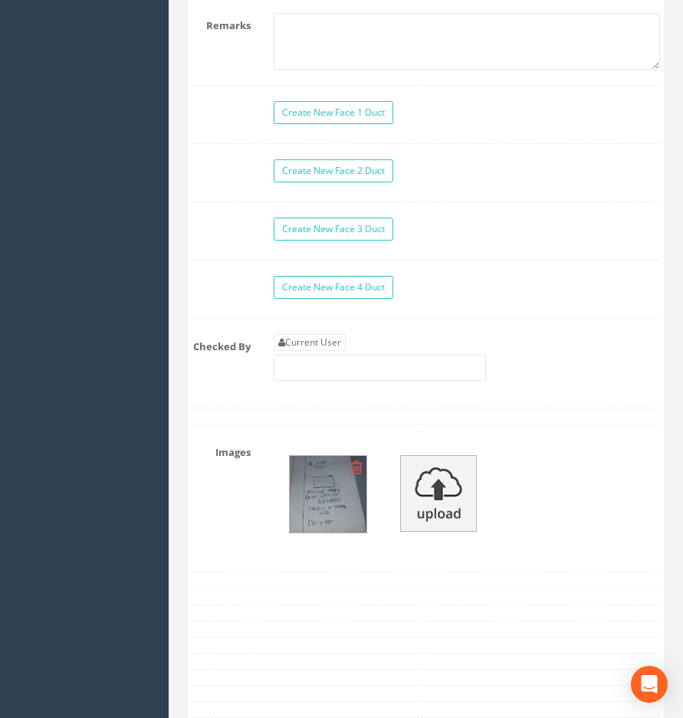
scroll to position [1713, 0]
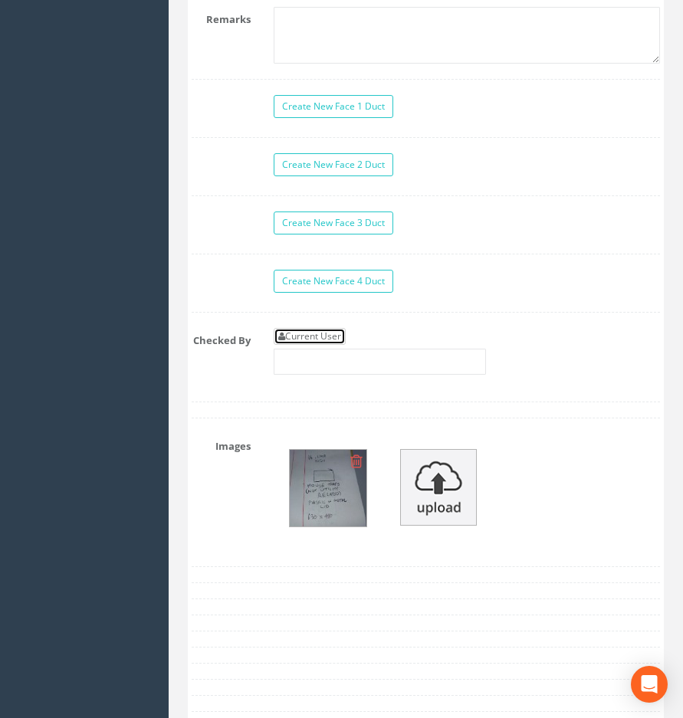
click at [343, 328] on link "Current User" at bounding box center [310, 336] width 72 height 17
type input "[PERSON_NAME]"
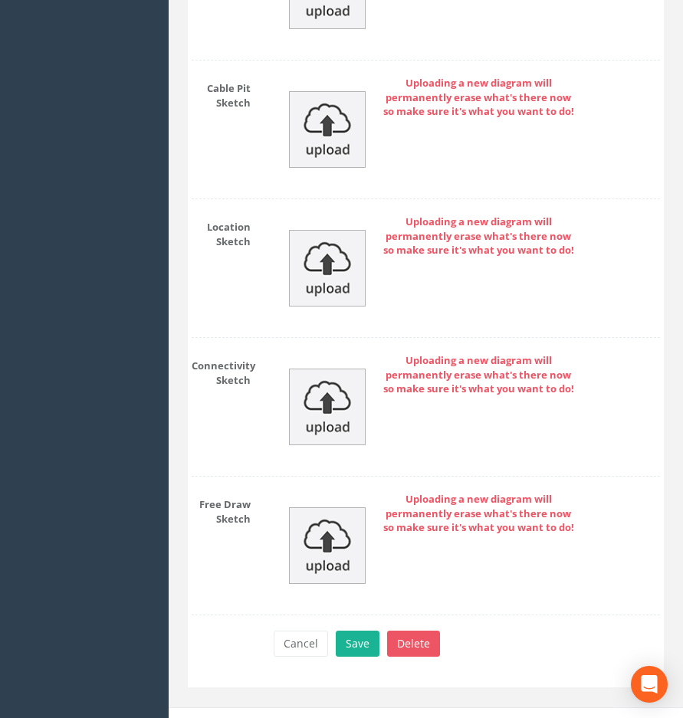
scroll to position [2573, 0]
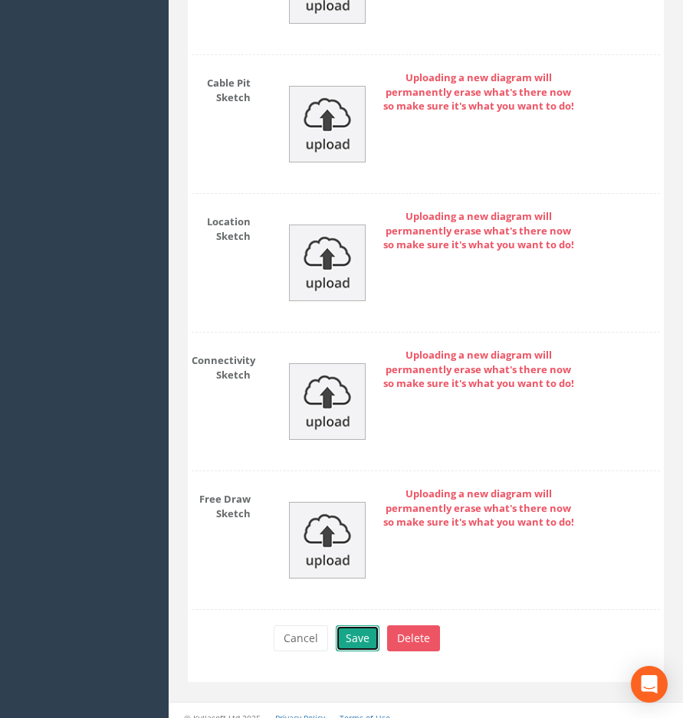
click at [357, 626] on button "Save" at bounding box center [358, 639] width 44 height 26
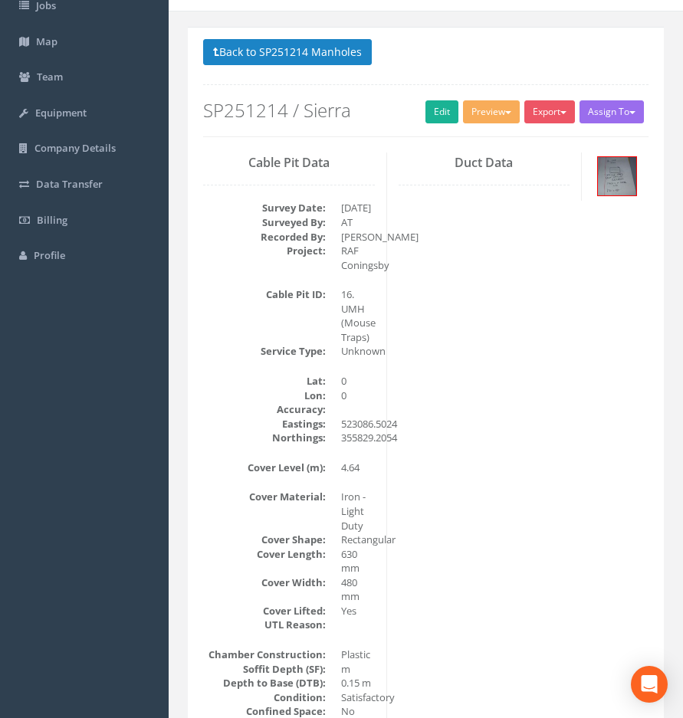
scroll to position [0, 0]
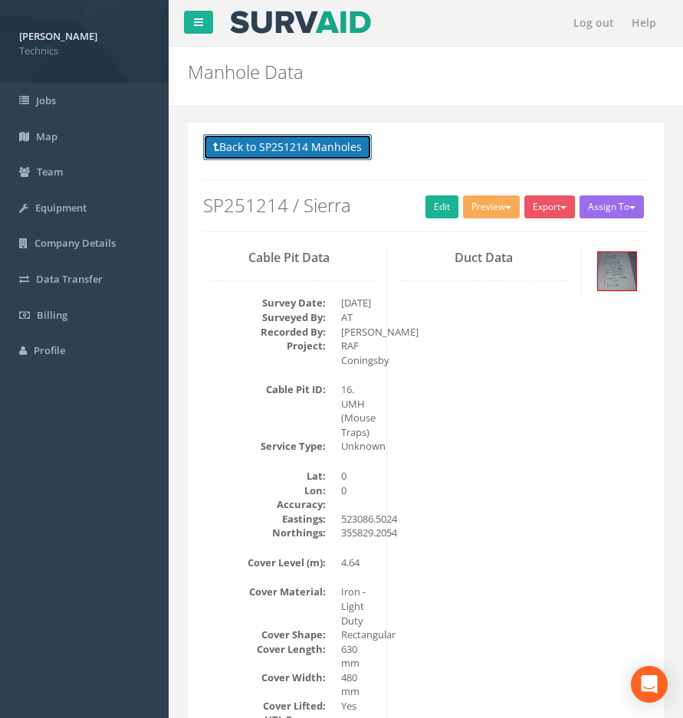
click at [286, 150] on button "Back to SP251214 Manholes" at bounding box center [287, 147] width 169 height 26
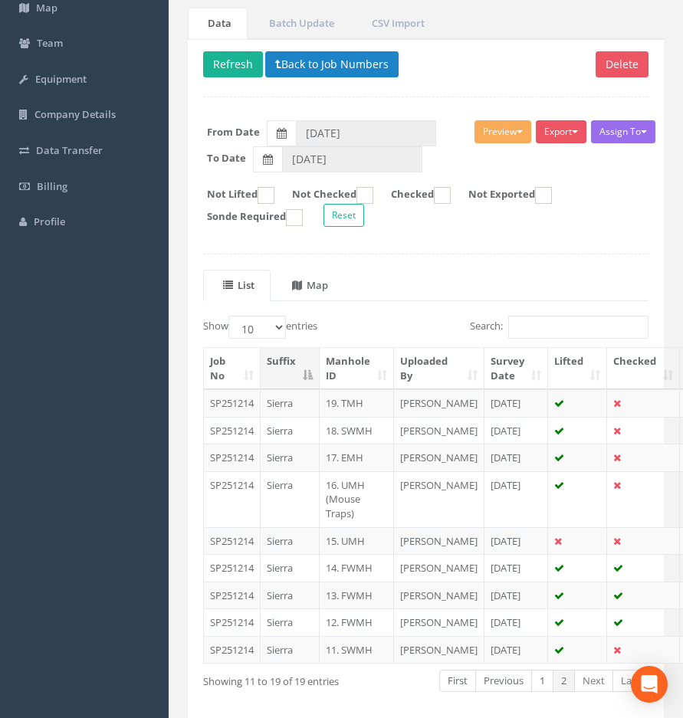
scroll to position [230, 0]
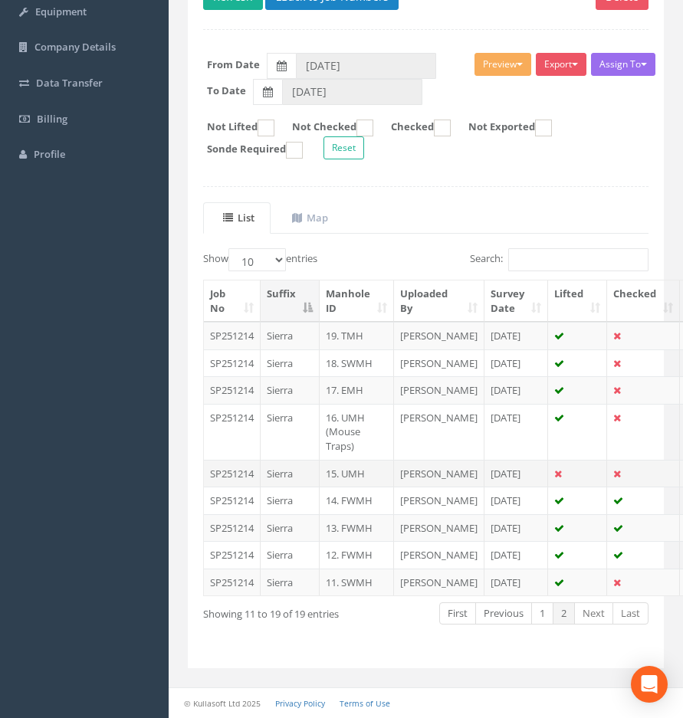
click at [348, 479] on td "15. UMH" at bounding box center [357, 474] width 74 height 28
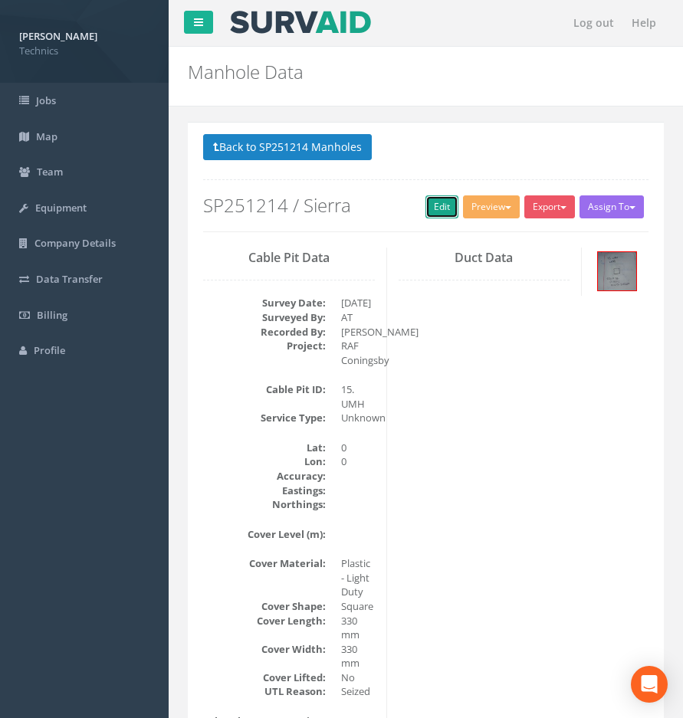
click at [432, 210] on link "Edit" at bounding box center [441, 206] width 33 height 23
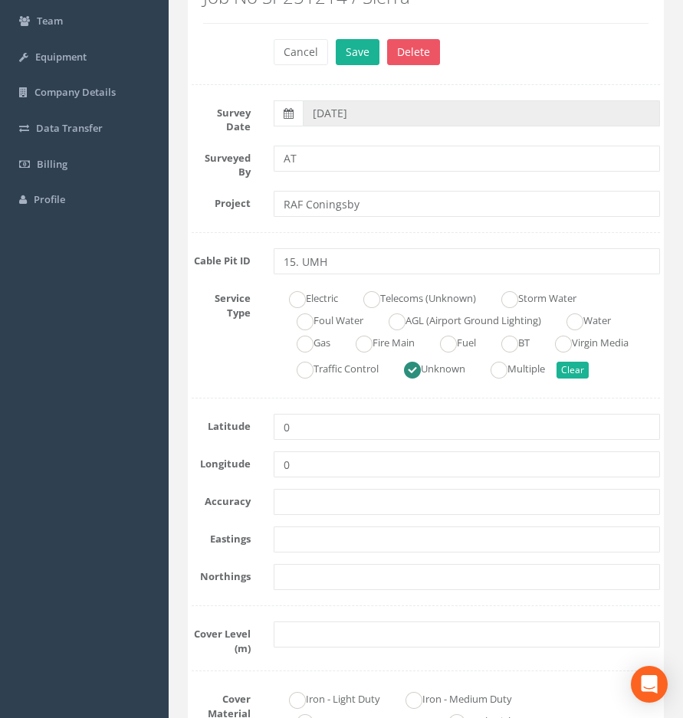
scroll to position [153, 0]
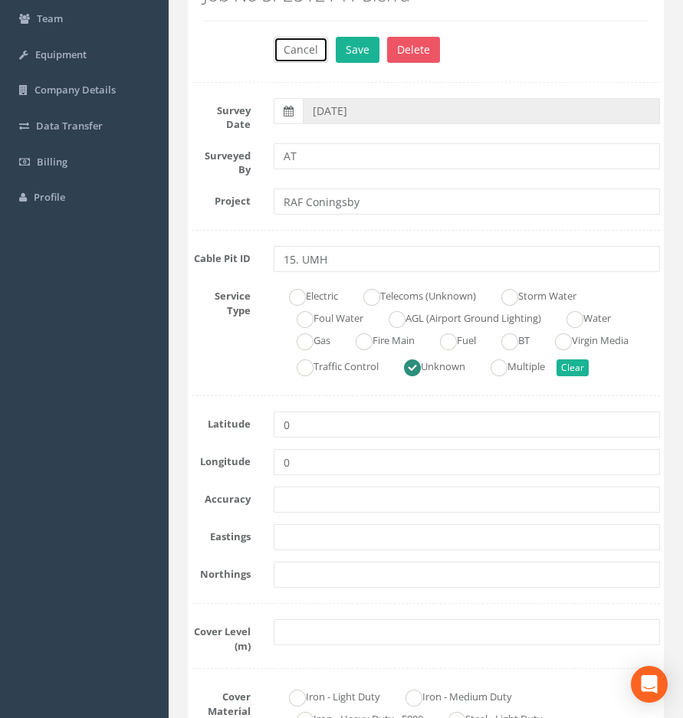
click at [301, 57] on button "Cancel" at bounding box center [301, 50] width 54 height 26
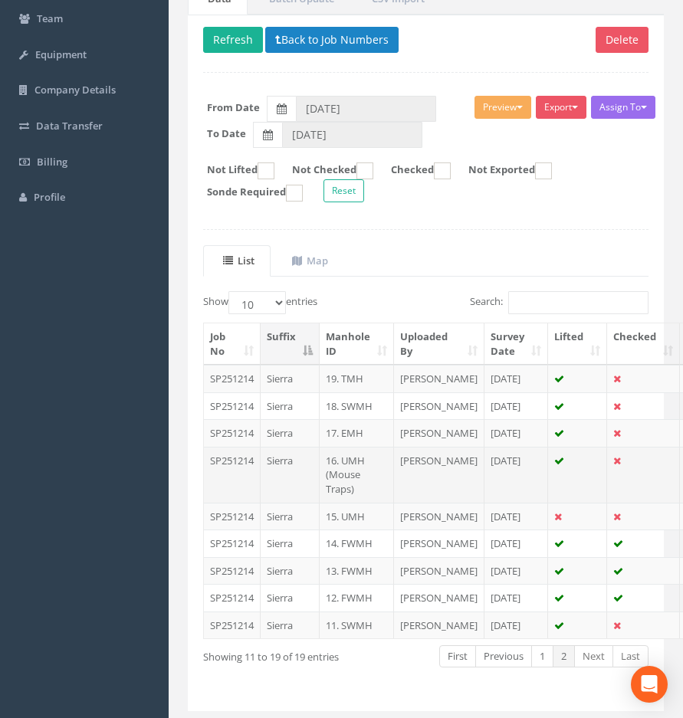
click at [352, 503] on td "16. UMH (Mouse Traps)" at bounding box center [357, 475] width 74 height 56
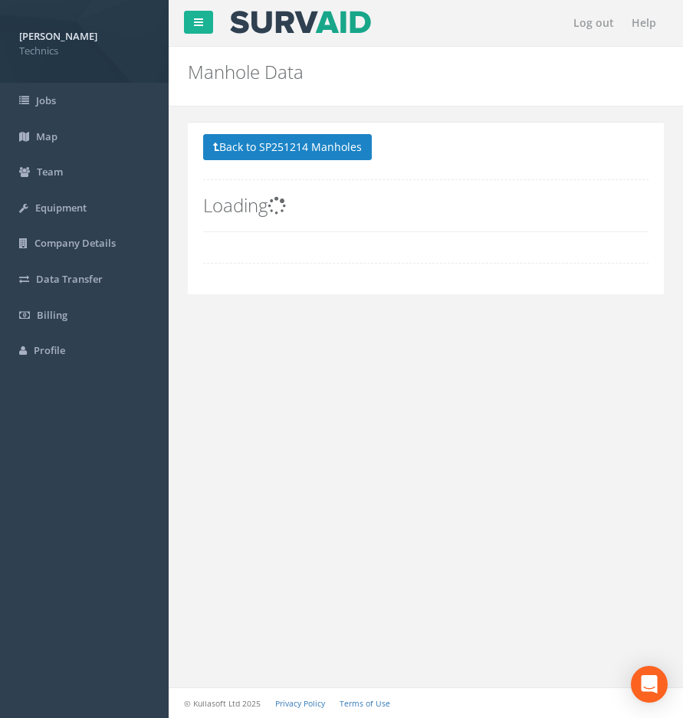
scroll to position [0, 0]
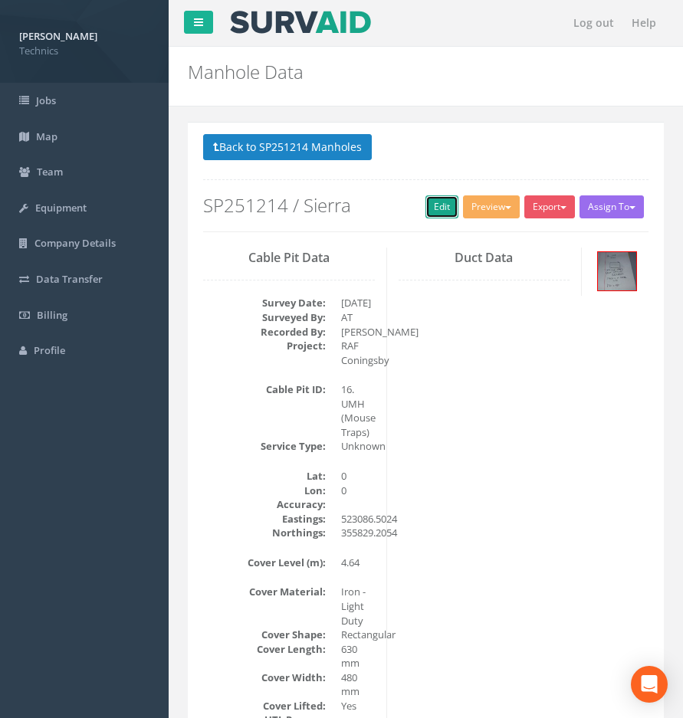
click at [429, 215] on link "Edit" at bounding box center [441, 206] width 33 height 23
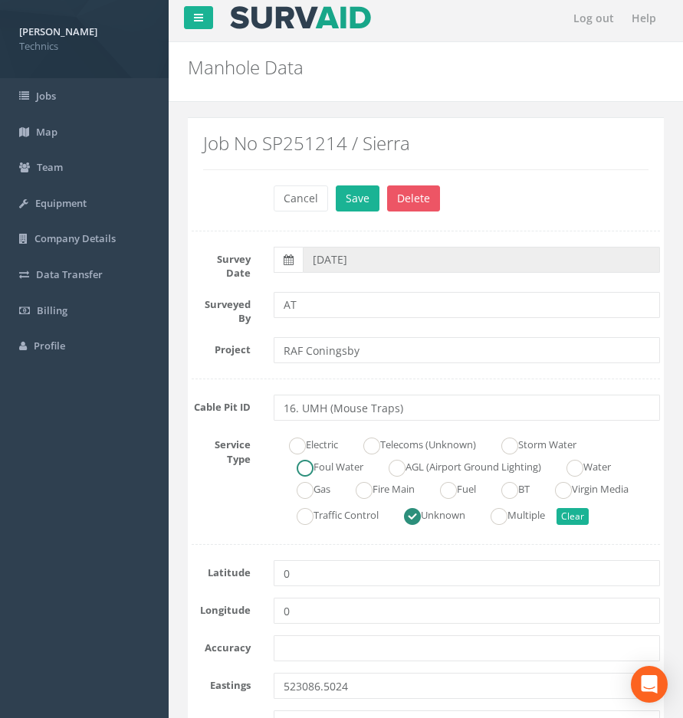
scroll to position [230, 0]
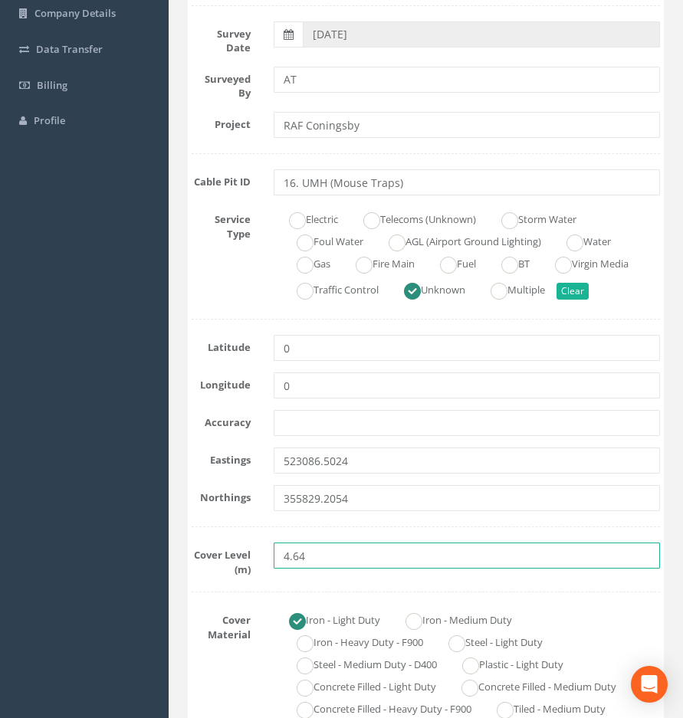
click at [320, 560] on input "4.64" at bounding box center [467, 556] width 386 height 26
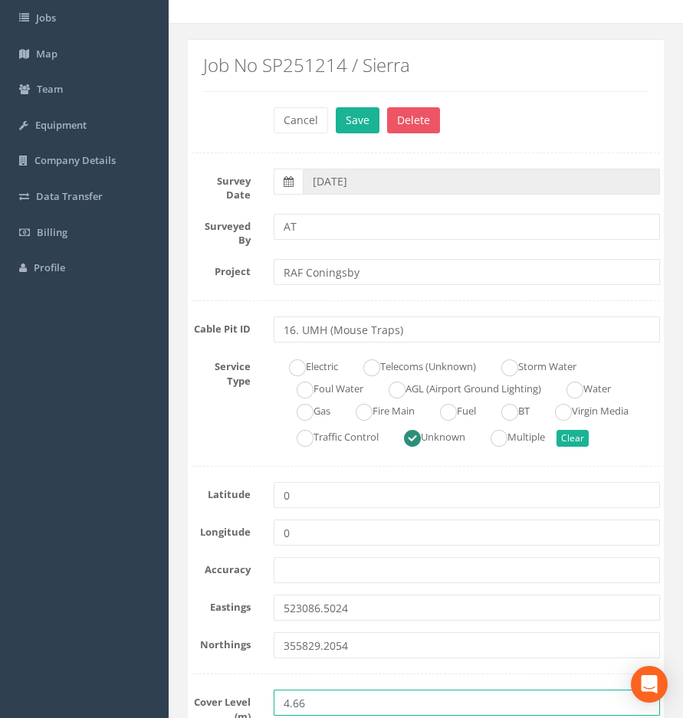
scroll to position [0, 0]
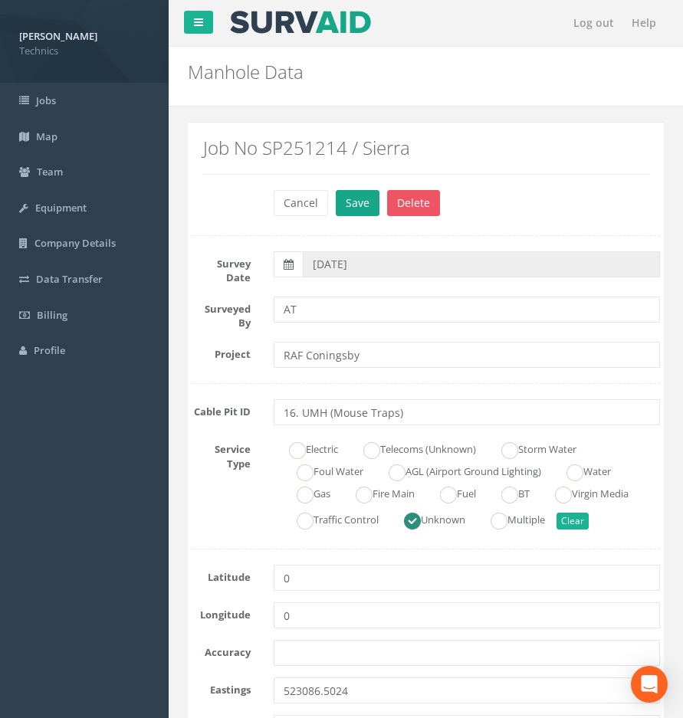
type input "4.66"
click at [347, 204] on button "Save" at bounding box center [358, 203] width 44 height 26
